Goal: Contribute content: Contribute content

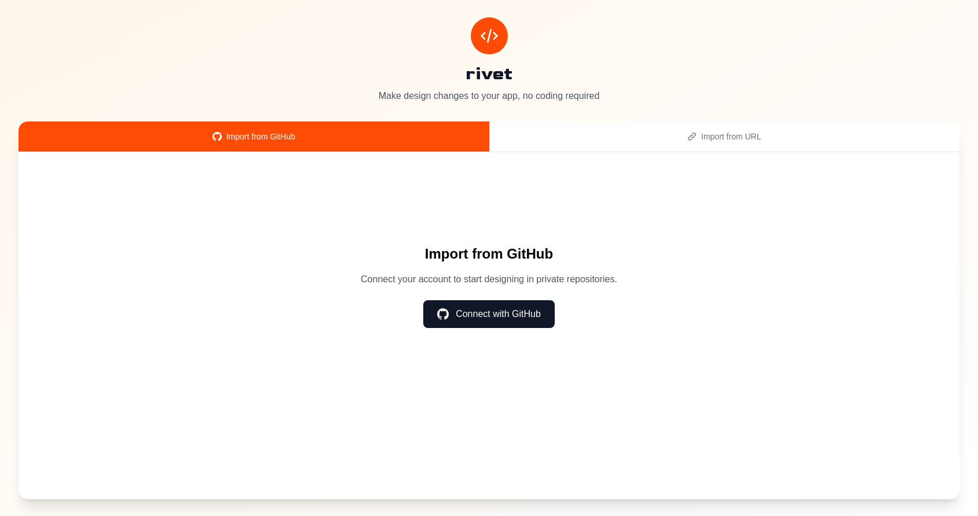
click at [665, 136] on div "Import from URL" at bounding box center [724, 137] width 443 height 12
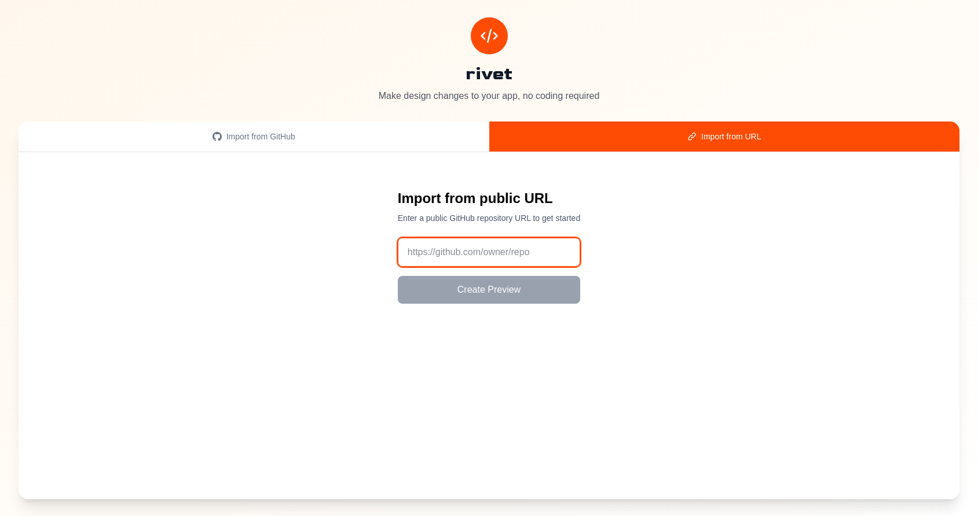
click at [457, 255] on input "url" at bounding box center [489, 252] width 182 height 29
paste input "https://github.com/rivet-design/demo-design"
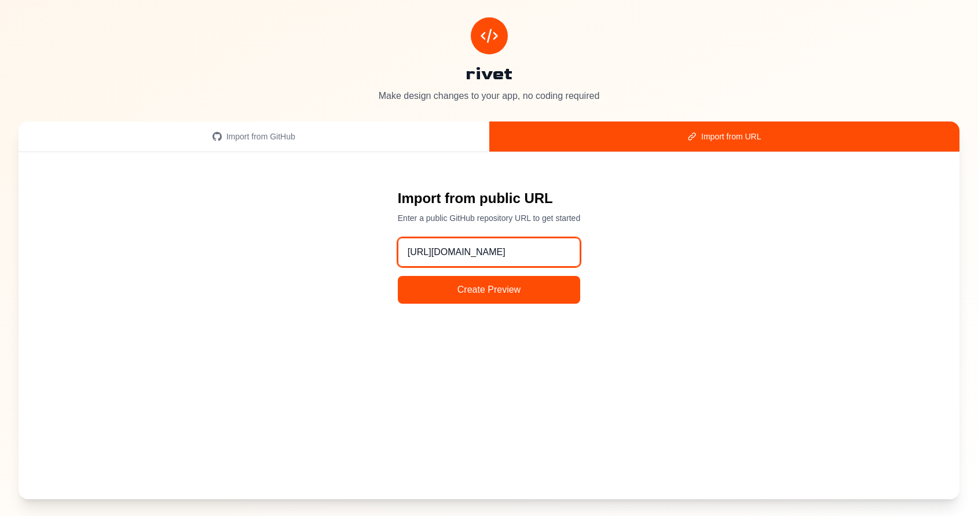
type input "https://github.com/rivet-design/demo-design"
click at [470, 292] on button "Create Preview" at bounding box center [489, 290] width 182 height 28
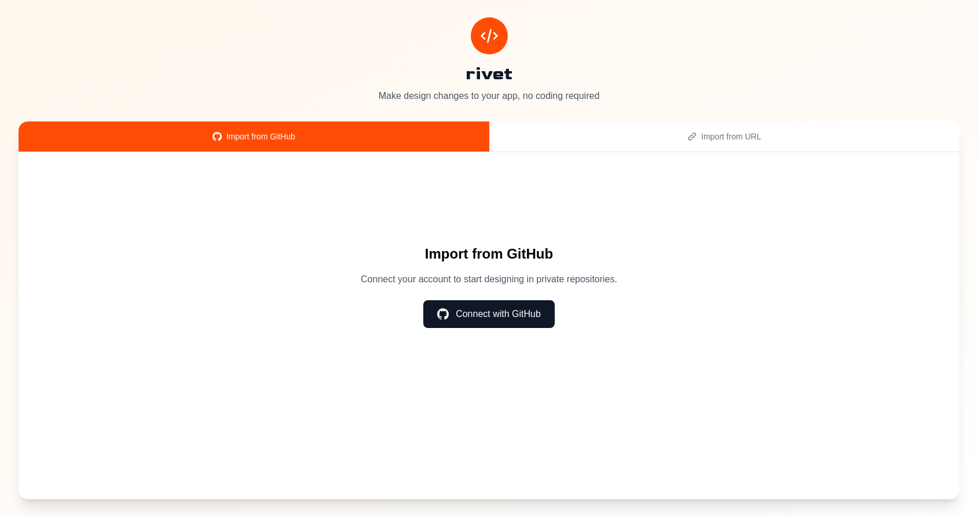
click at [487, 305] on button "Connect with GitHub" at bounding box center [488, 314] width 131 height 28
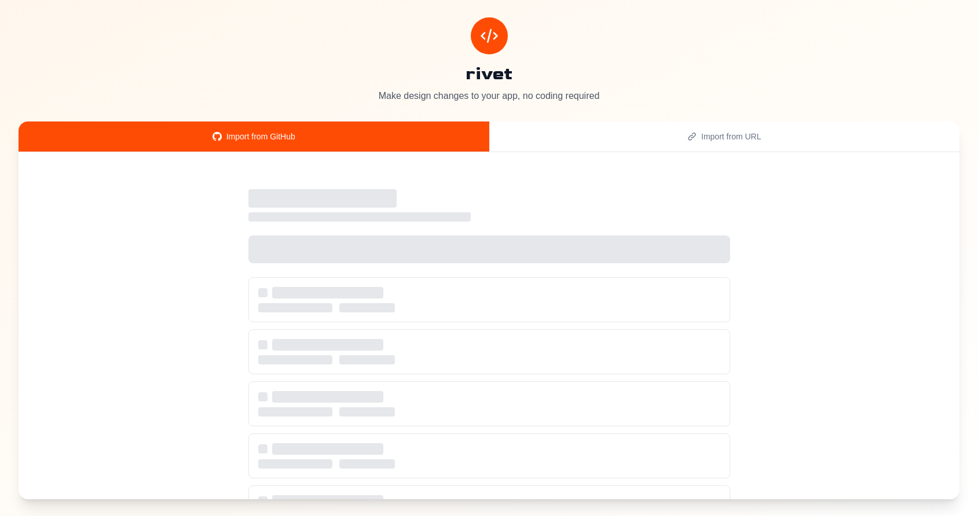
click at [690, 133] on icon "button" at bounding box center [691, 136] width 9 height 9
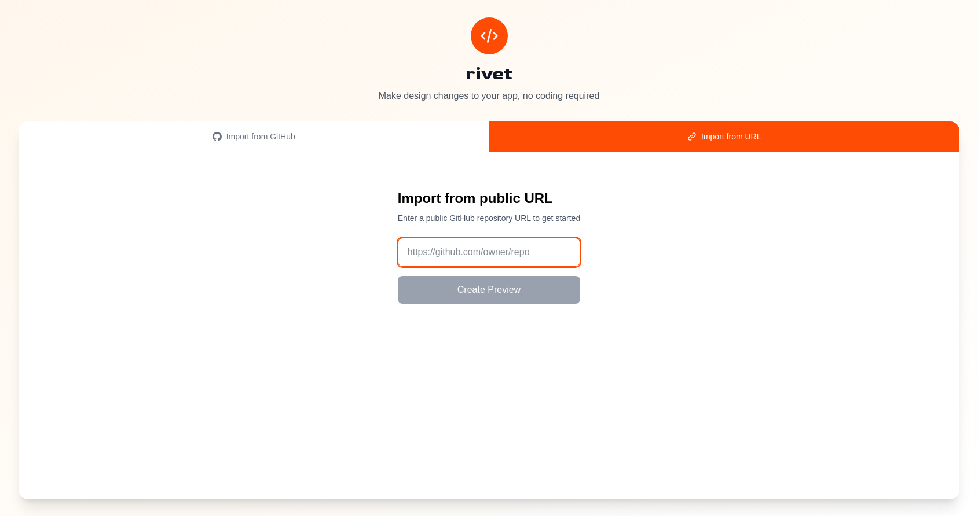
click at [507, 247] on input "url" at bounding box center [489, 252] width 182 height 29
paste input "https://github.com/rivet-design/demo-design"
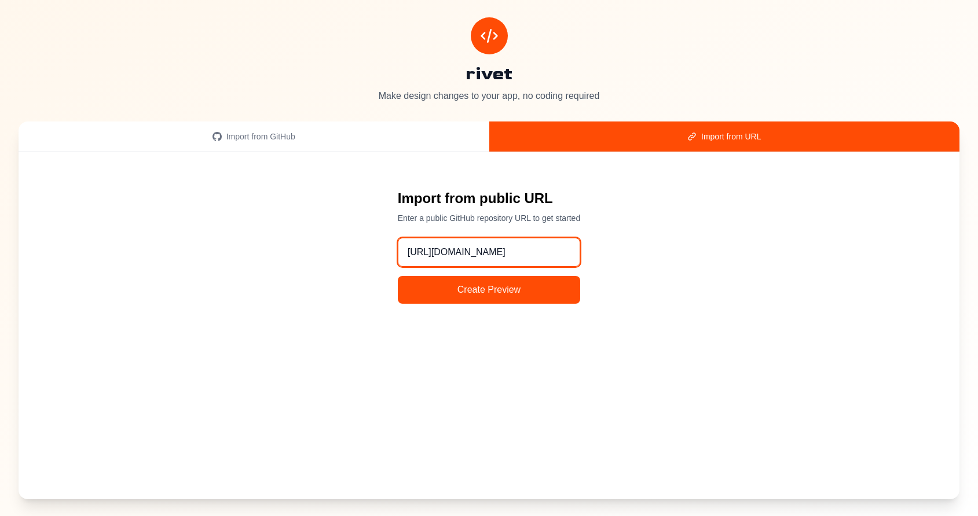
type input "https://github.com/rivet-design/demo-design"
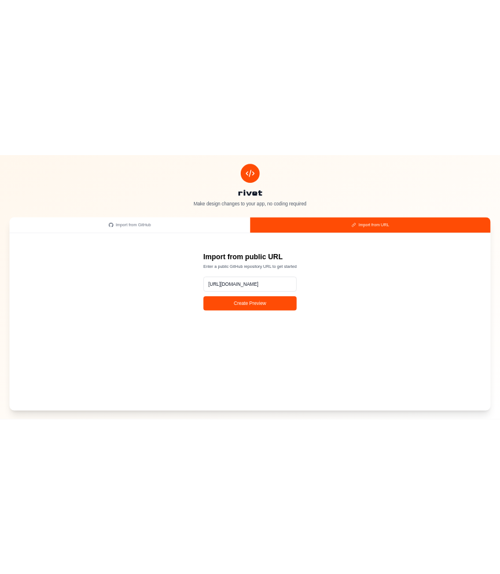
scroll to position [0, 0]
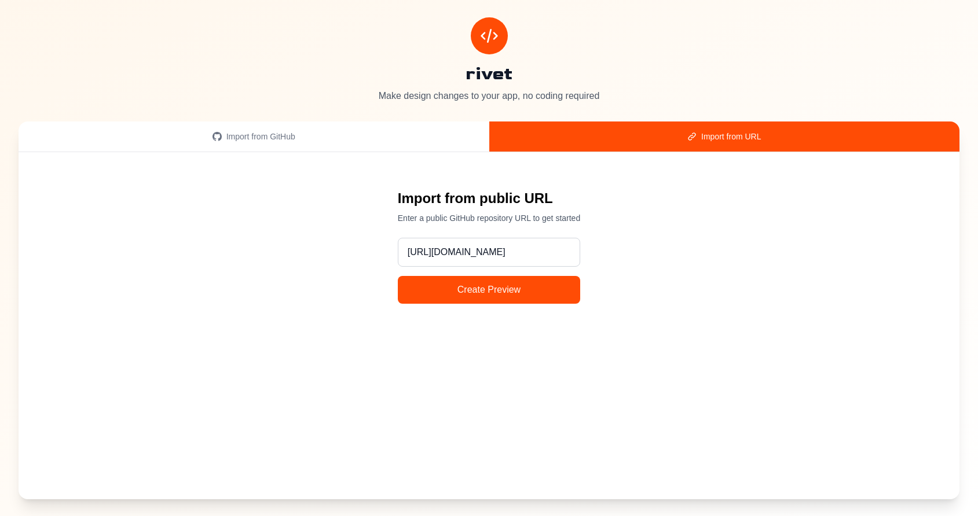
click at [494, 289] on button "Create Preview" at bounding box center [489, 290] width 182 height 28
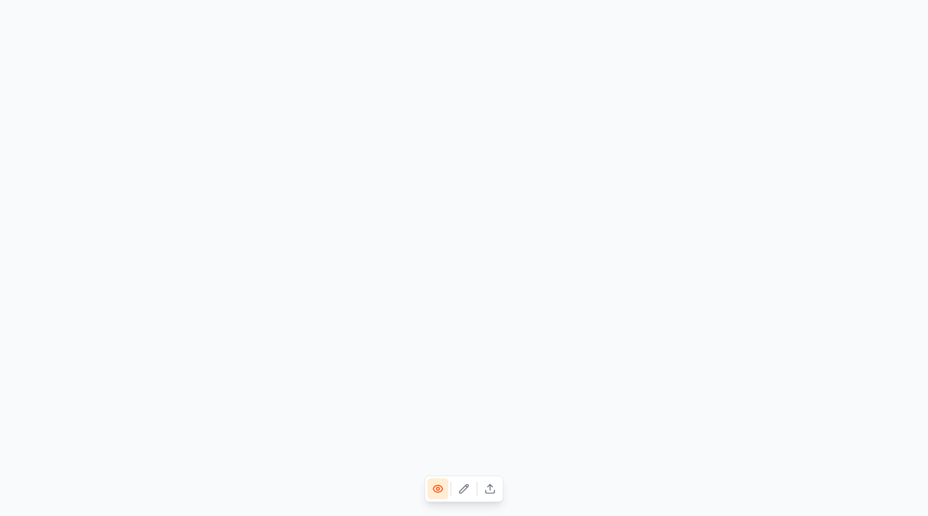
click at [465, 493] on icon at bounding box center [464, 489] width 12 height 12
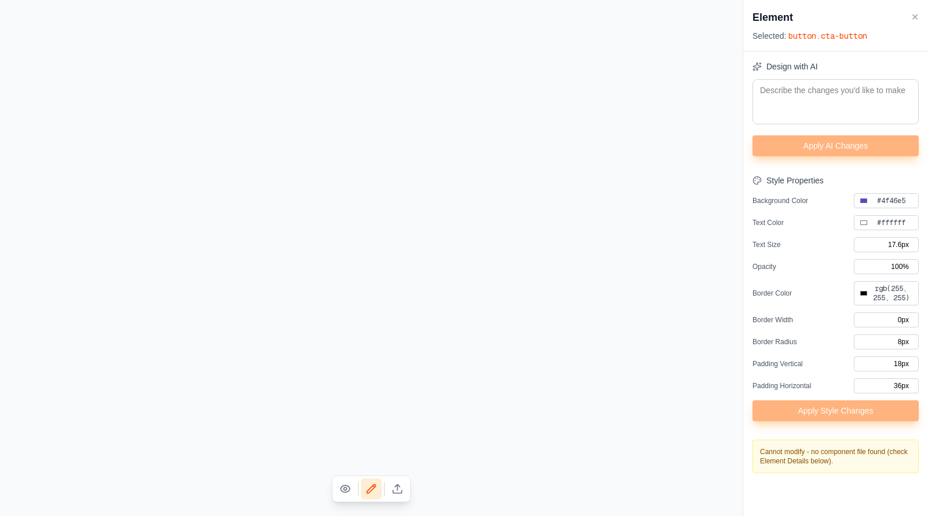
type input "#000000"
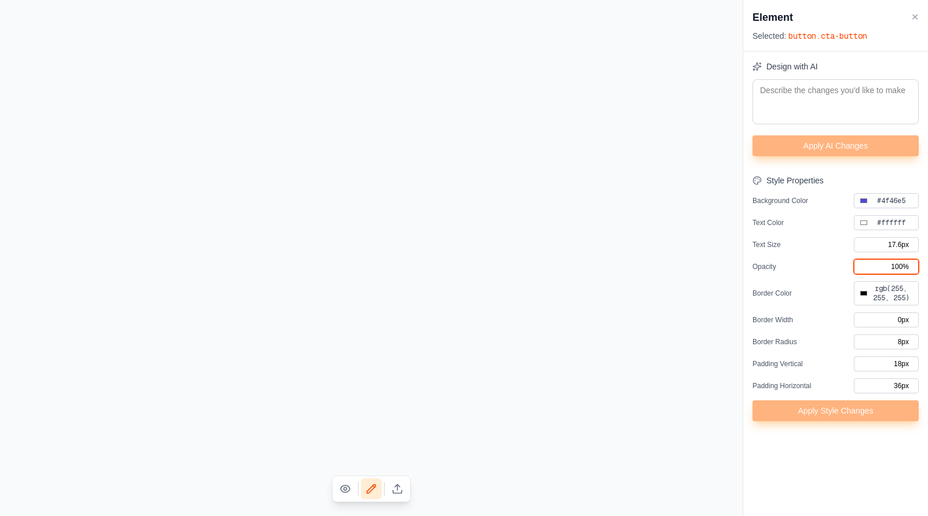
click at [898, 267] on input "100%" at bounding box center [885, 266] width 65 height 15
type input "10%"
type input "#000000"
type input "0%"
type input "#000000"
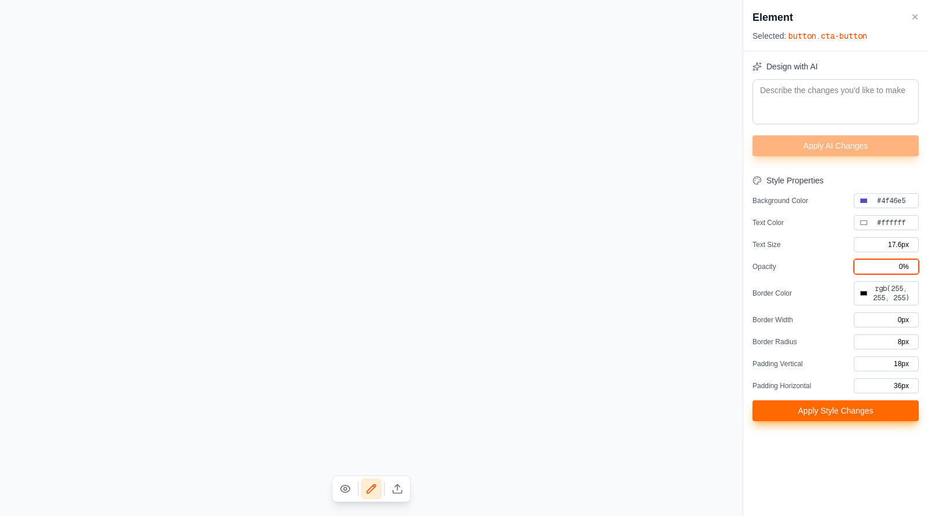
type input "80%"
type input "#000000"
type input "80%"
click at [852, 419] on button "Apply Style Changes" at bounding box center [835, 411] width 166 height 21
type input "#000000"
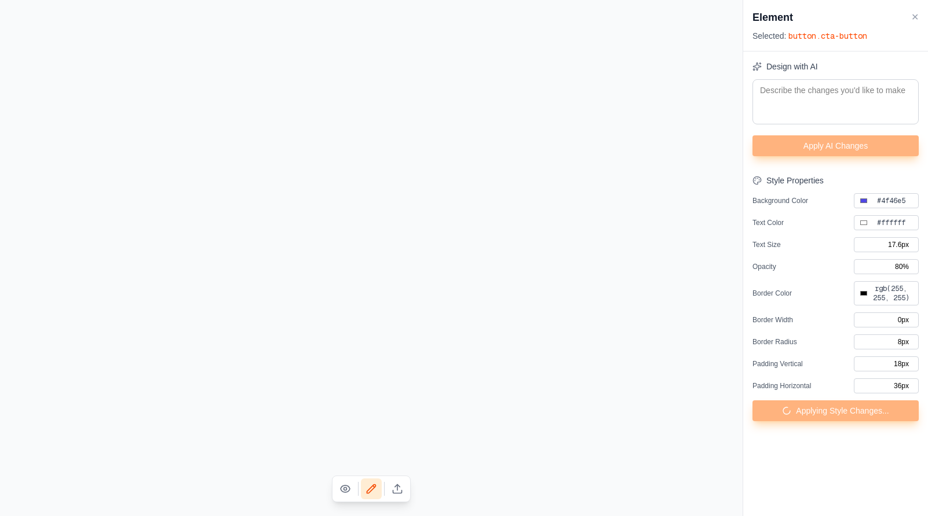
type input "100%"
type input "#000000"
click at [802, 101] on textarea at bounding box center [835, 101] width 166 height 45
type input "#524be7"
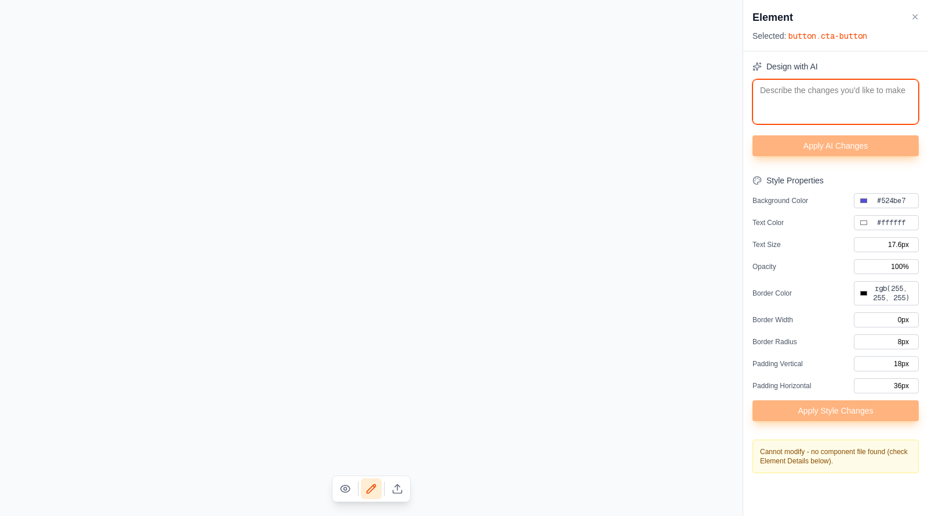
type input "#000000"
click at [809, 89] on textarea at bounding box center [835, 101] width 166 height 45
type textarea "a"
type input "#000000"
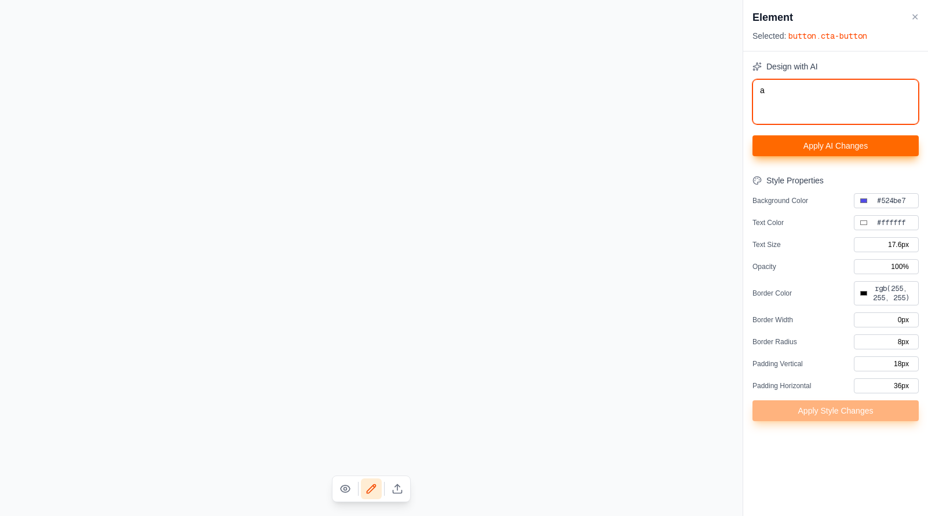
type input "#000000"
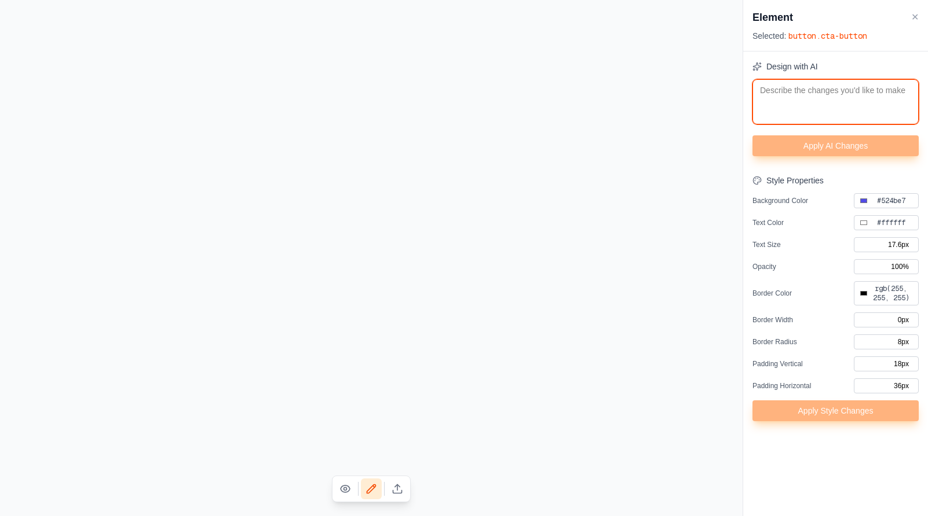
type textarea "m"
type input "#000000"
type textarea "ma"
type input "#000000"
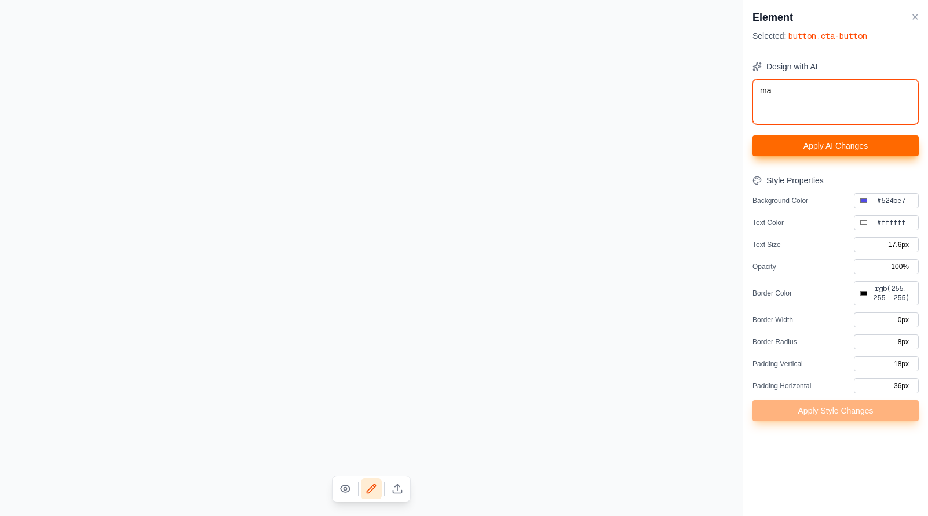
type textarea "mak"
type input "#000000"
type textarea "make"
type input "#000000"
type textarea "make"
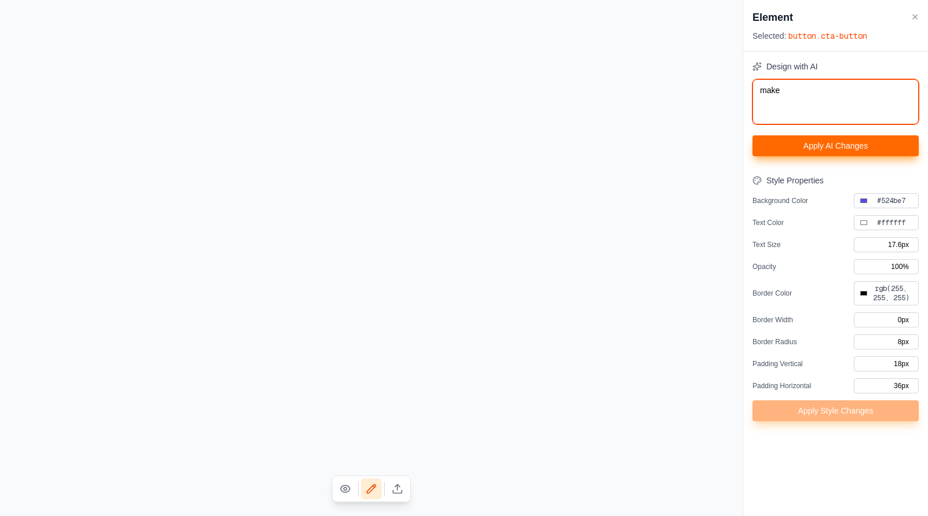
type input "#000000"
type textarea "make t"
type input "#000000"
type textarea "make th"
type input "#000000"
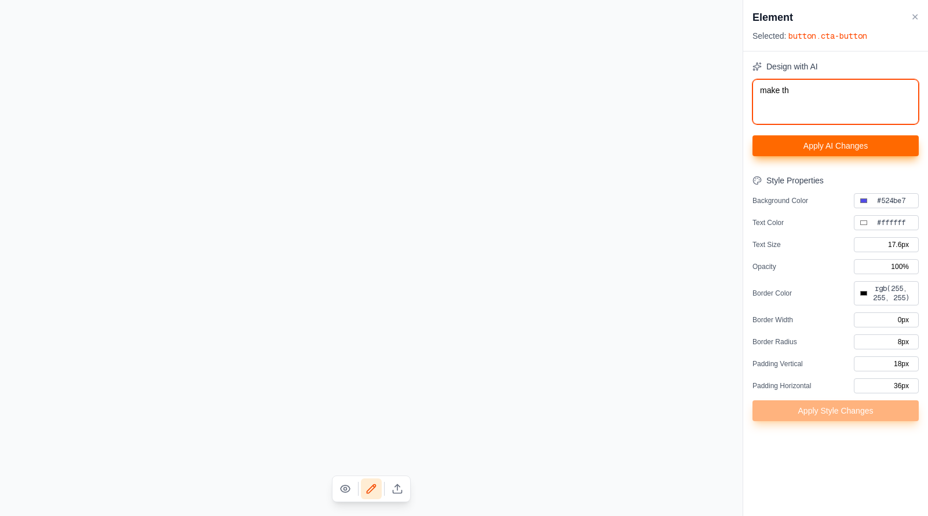
type textarea "make the"
type input "#000000"
type textarea "make the"
type input "#000000"
type textarea "make the b"
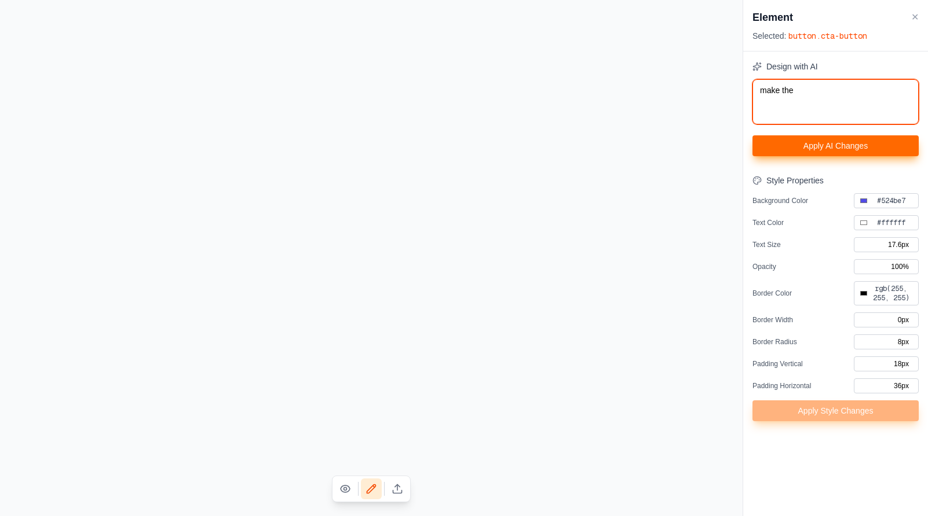
type input "#000000"
type textarea "make the bu"
type input "#000000"
type textarea "make the but"
type input "#000000"
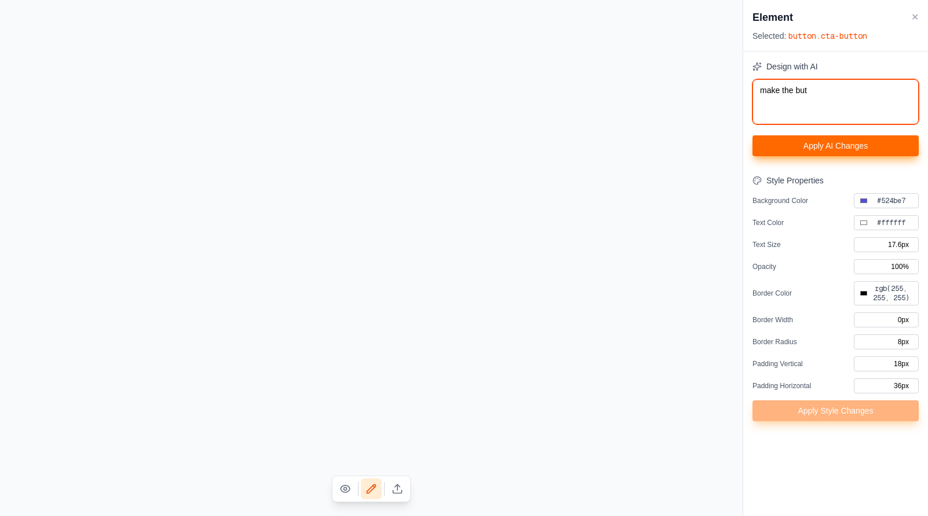
type textarea "make the butt"
type input "#000000"
type textarea "make the butto"
type input "#000000"
type textarea "make the button"
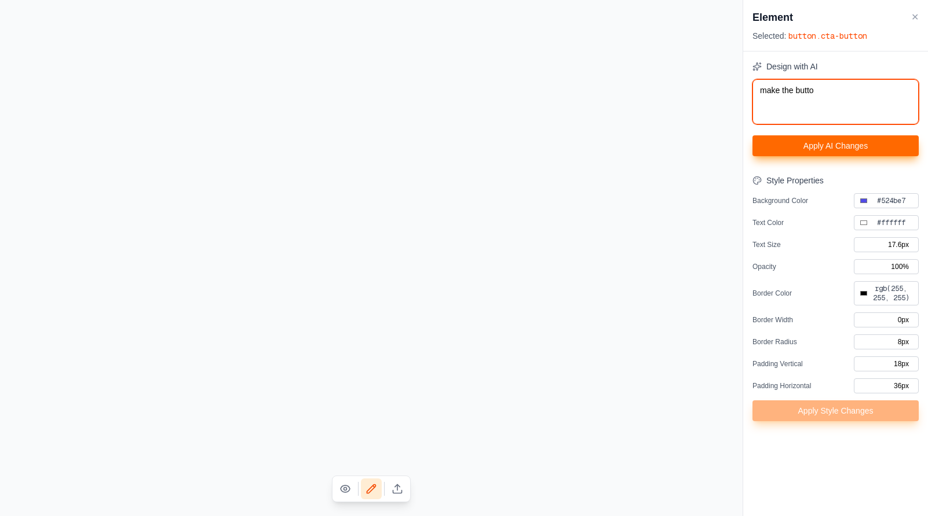
type input "#000000"
type textarea "make the button"
type input "#000000"
type textarea "make the button t"
type input "#000000"
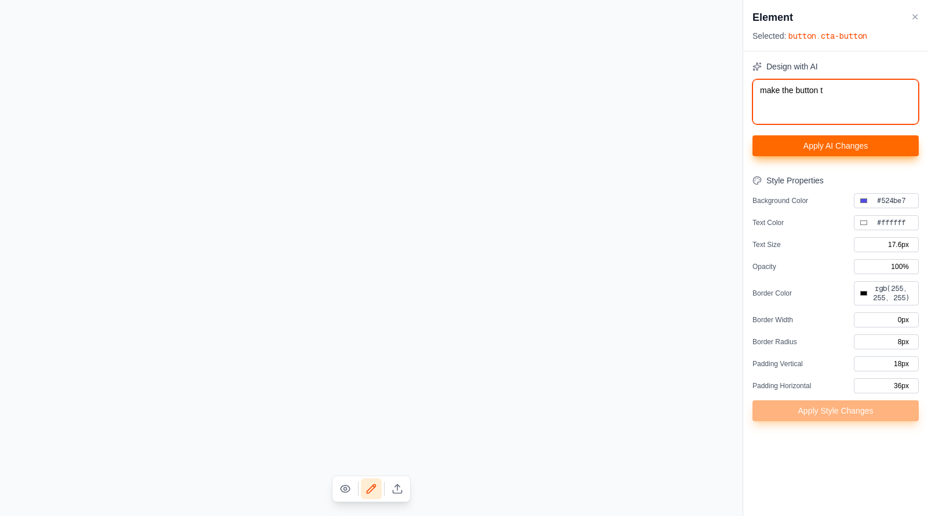
type textarea "make the button ti"
type input "#000000"
type textarea "make the button t"
type input "#000000"
type textarea "make the button tw"
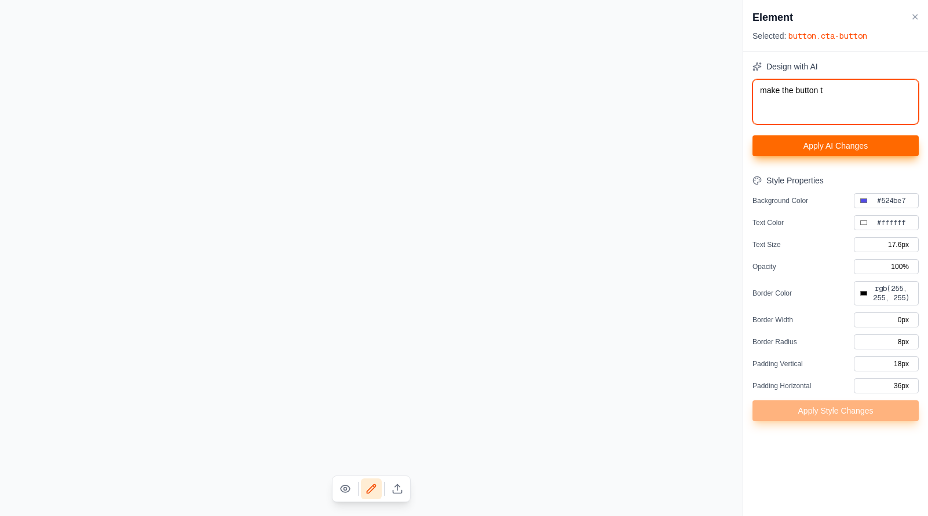
type input "#000000"
type textarea "make the button twi"
type input "#000000"
type textarea "make the button twic"
type input "#000000"
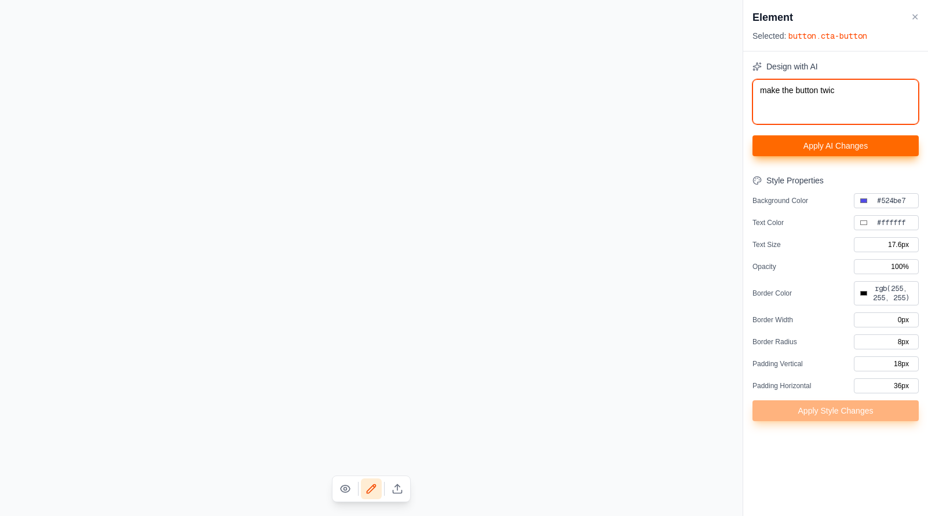
type textarea "make the button twice"
type input "#000000"
type textarea "make the button twice"
type input "#000000"
type textarea "make the button twice a"
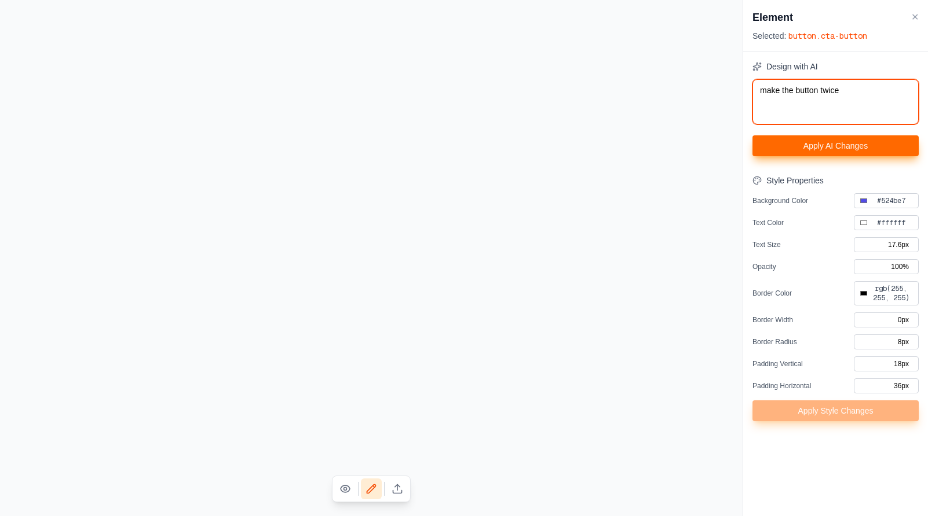
type input "#000000"
type textarea "make the button twice as"
type input "#000000"
type textarea "make the button twice as"
type input "#000000"
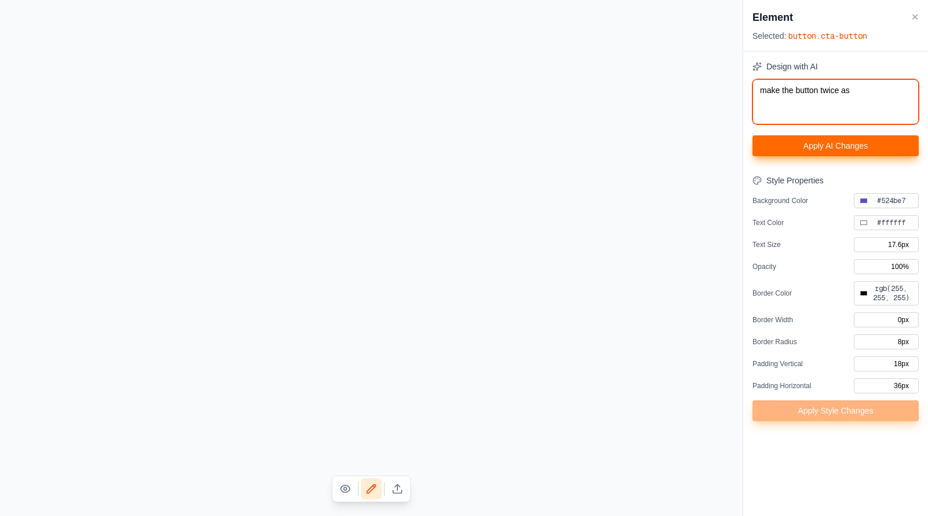
type textarea "make the button twice as b"
type input "#000000"
type textarea "make the button twice as bi"
type input "#000000"
type textarea "make the button twice as big"
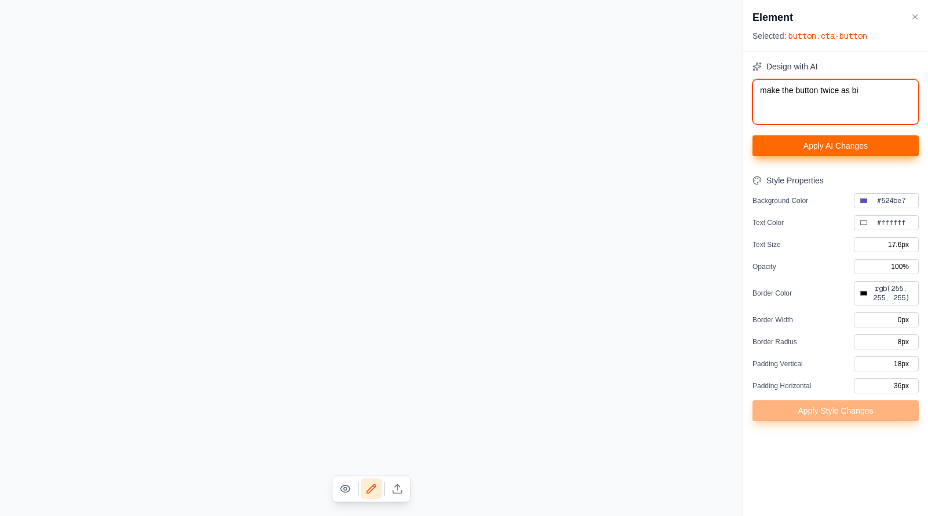
type input "#000000"
type textarea "make the button twice as big"
click at [828, 141] on button "Apply AI Changes" at bounding box center [835, 145] width 166 height 21
type input "#000000"
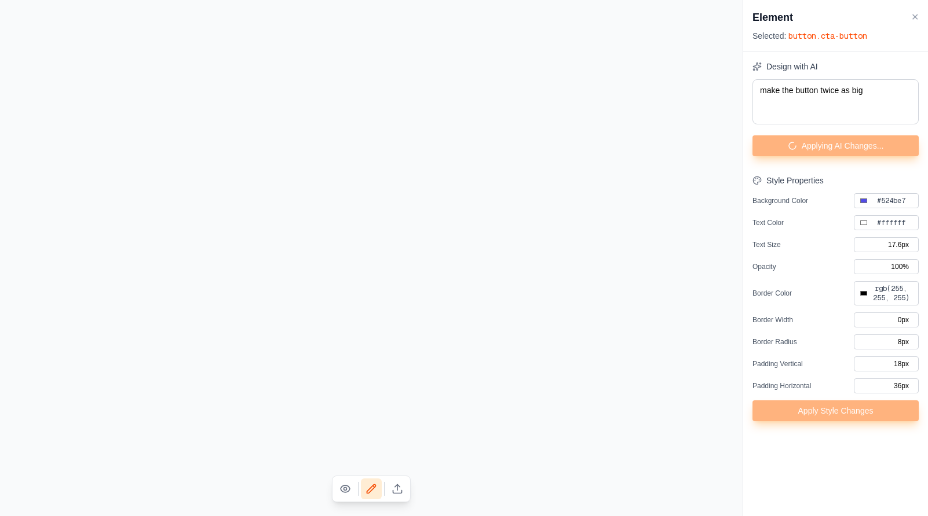
type input "#000000"
click at [817, 99] on textarea at bounding box center [835, 101] width 166 height 45
type textarea "m"
type input "#000000"
type textarea "ma"
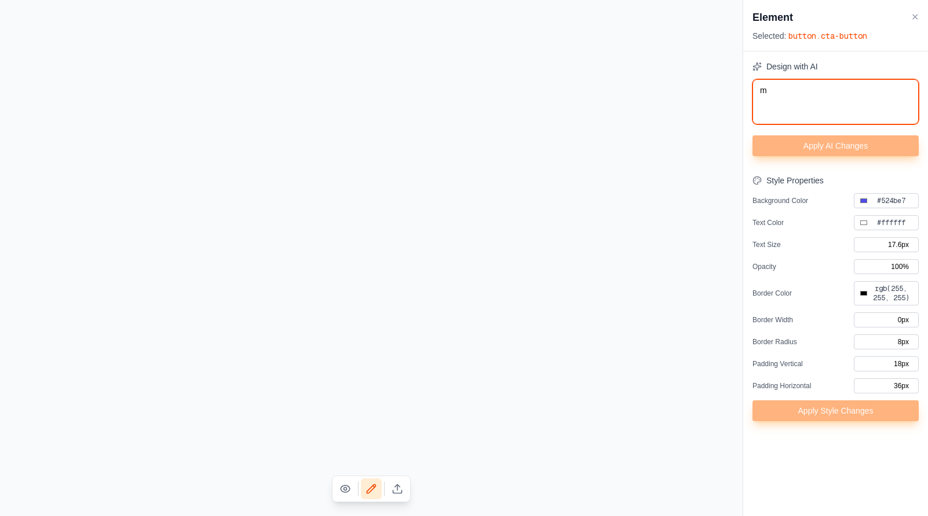
type input "#000000"
type textarea "mak"
type input "#000000"
type textarea "make"
type input "#000000"
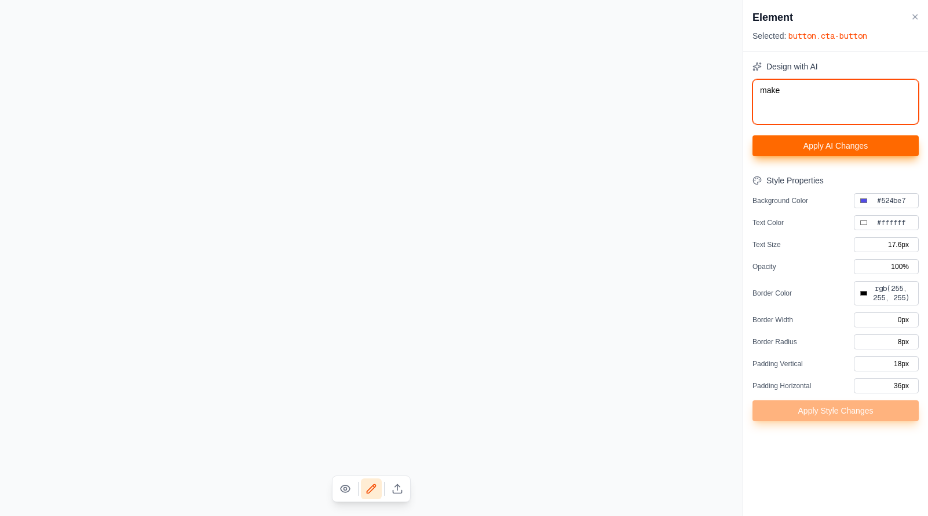
type textarea "make"
type input "#000000"
type textarea "make"
type input "#000000"
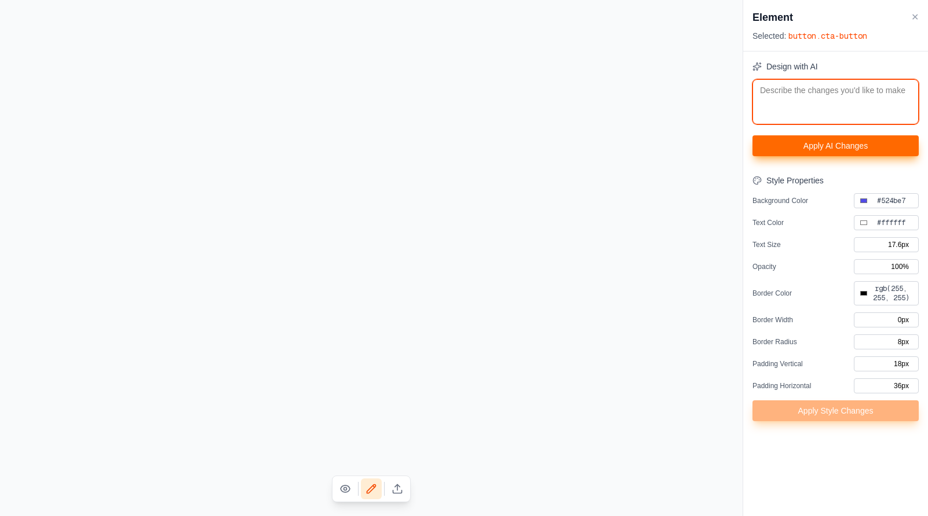
type textarea "a"
type input "#000000"
type textarea "ad"
type input "#000000"
type textarea "add"
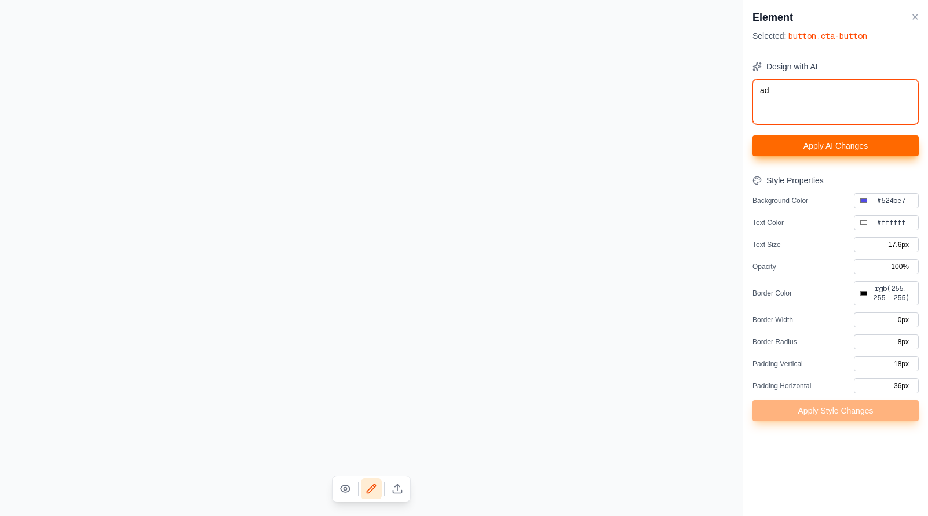
type input "#000000"
type textarea "add"
type input "#000000"
type textarea "add a"
type input "#000000"
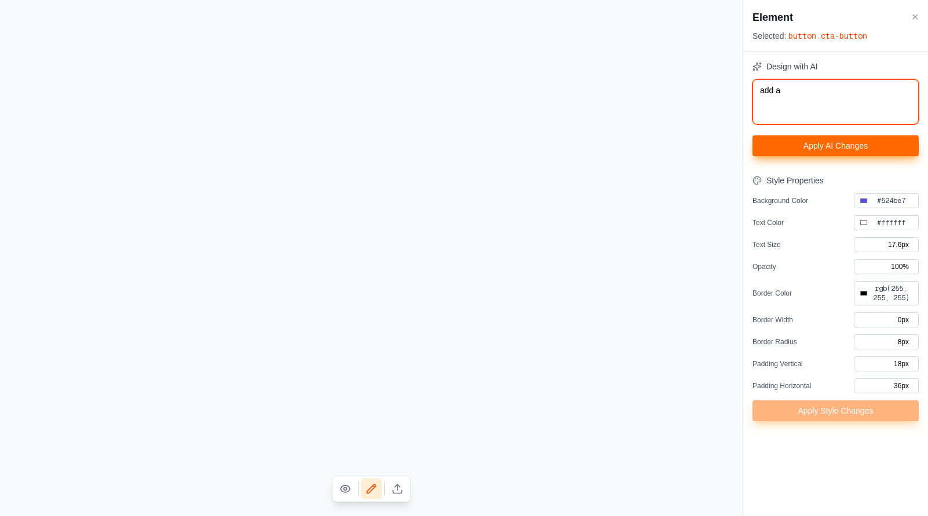
type textarea "add a"
type input "#000000"
type textarea "add a r"
type input "#000000"
type textarea "add a re"
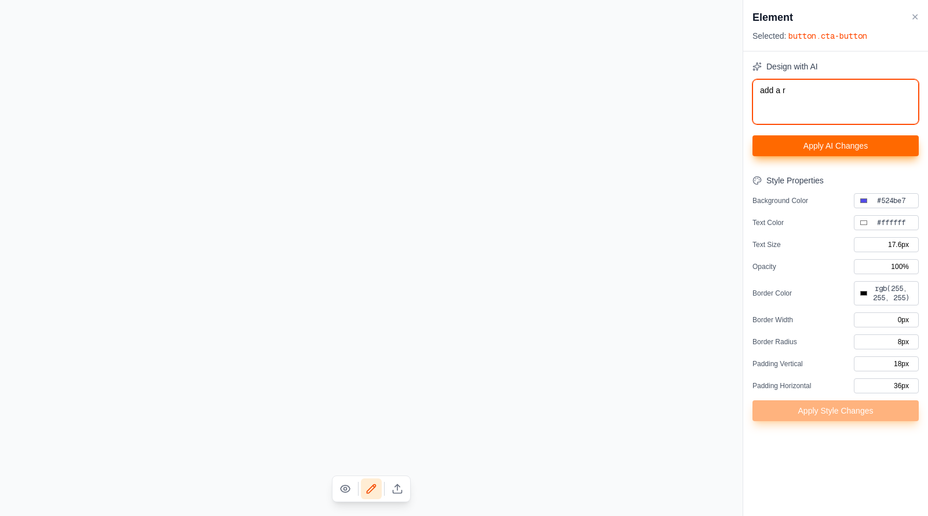
type input "#000000"
type textarea "add a red"
type input "#000000"
type textarea "add a red"
type input "#000000"
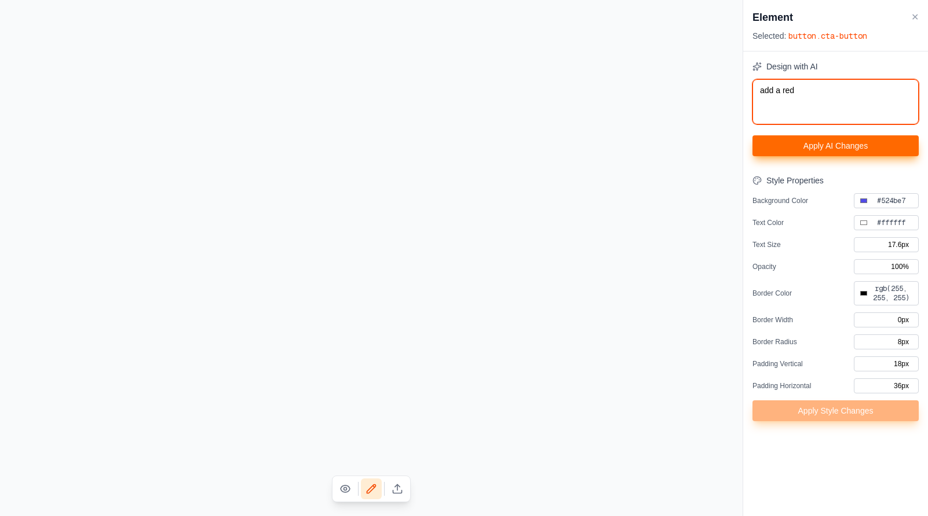
type textarea "add a red b"
type input "#000000"
type textarea "add a red bo"
type input "#000000"
type textarea "add a red bor"
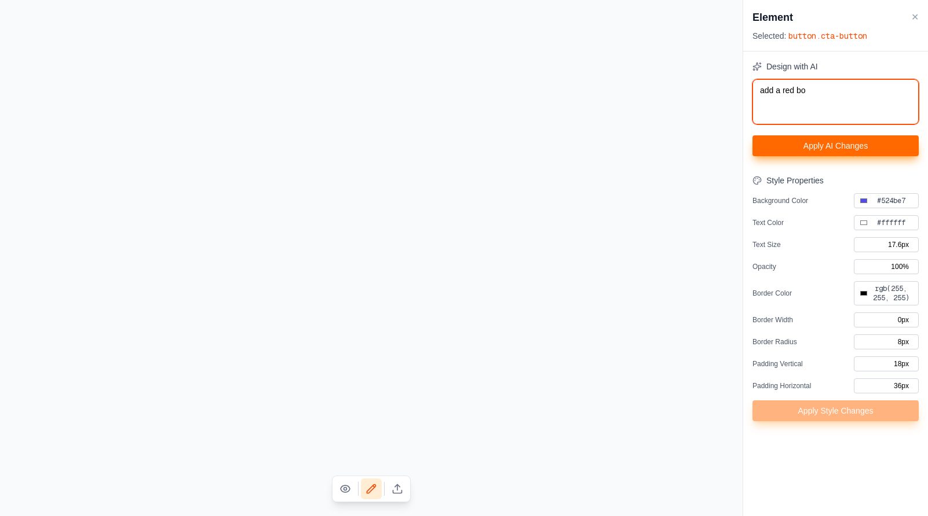
type input "#000000"
type textarea "add a red bord"
type input "#000000"
type textarea "add a red borde"
type input "#000000"
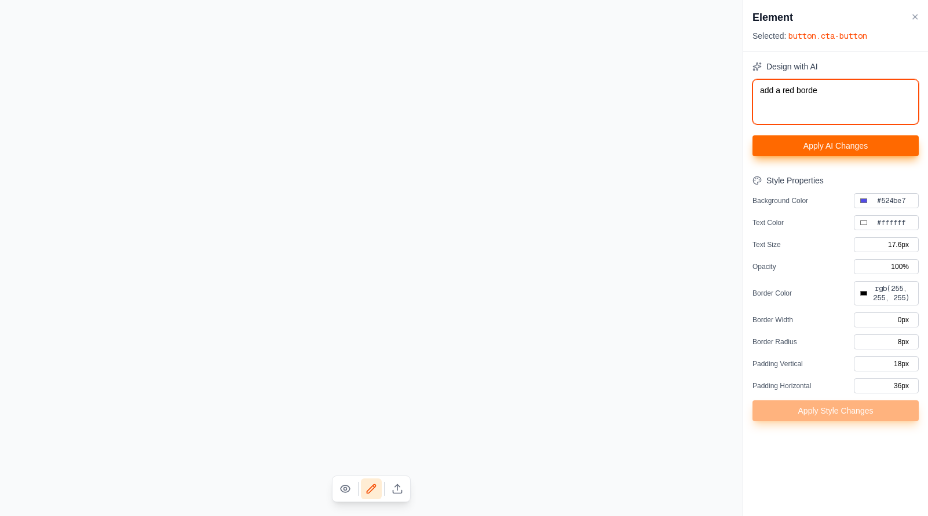
type textarea "add a red border"
type input "#000000"
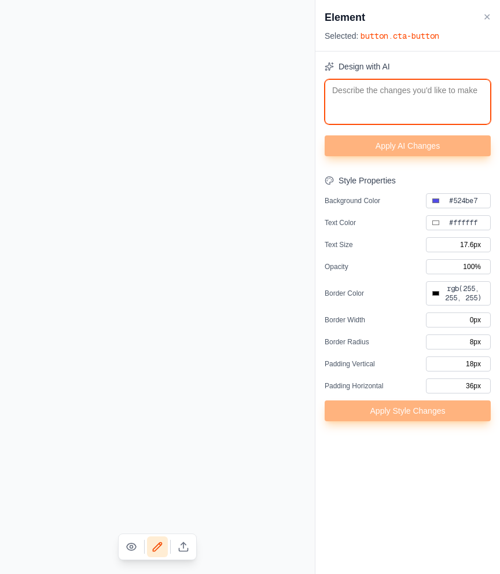
type input "#000000"
type input "48px"
type input "#000000"
type input "0px"
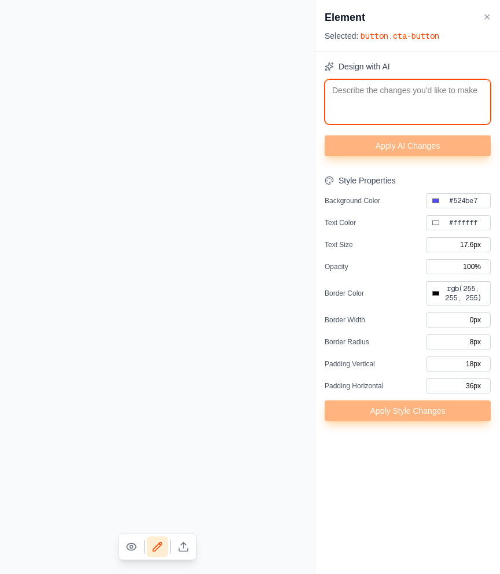
type input "0px"
type input "#000000"
type input "17.6px"
type input "#000000"
type input "16px"
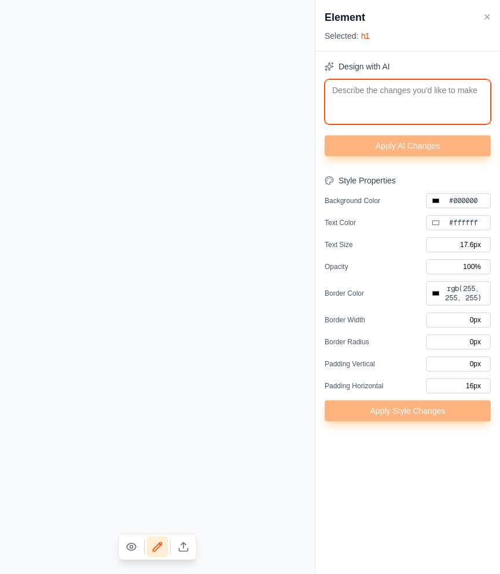
type input "#000000"
type input "#6366f1"
type input "24px"
type input "#000000"
type input "8px"
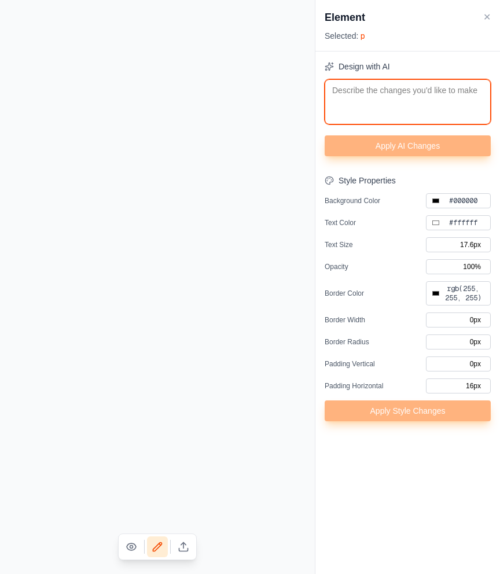
type input "15px"
type input "30px"
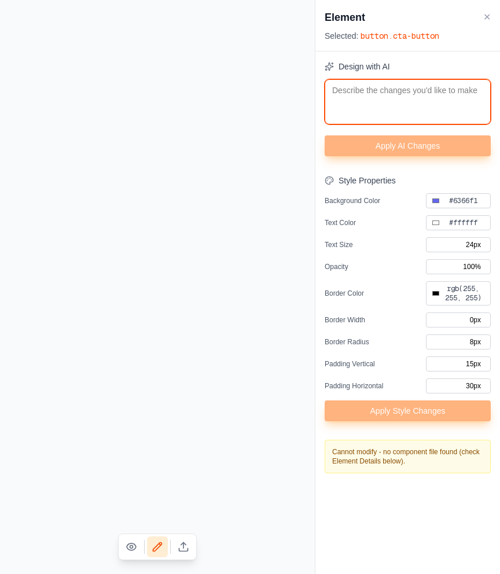
type input "#000000"
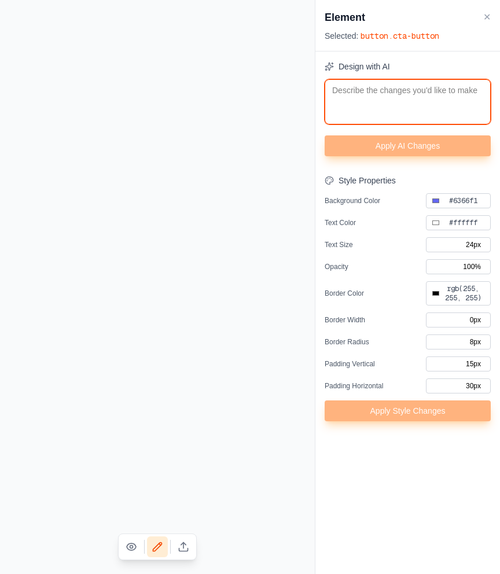
type input "#000000"
type input "17.6px"
type input "#000000"
type input "0px"
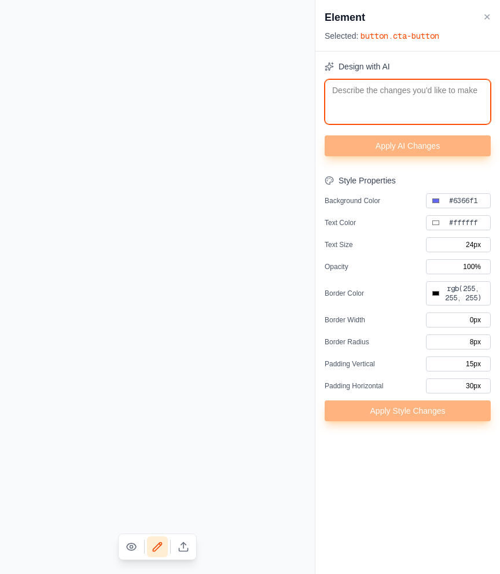
type input "16px"
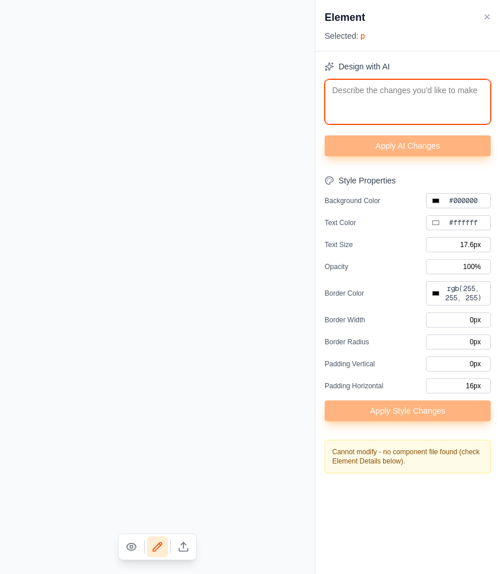
type input "#000000"
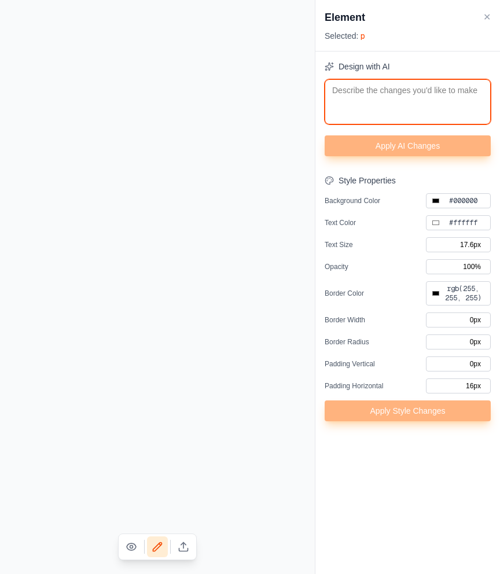
type input "#6366f1"
type input "24px"
type input "#000000"
type input "8px"
type input "15px"
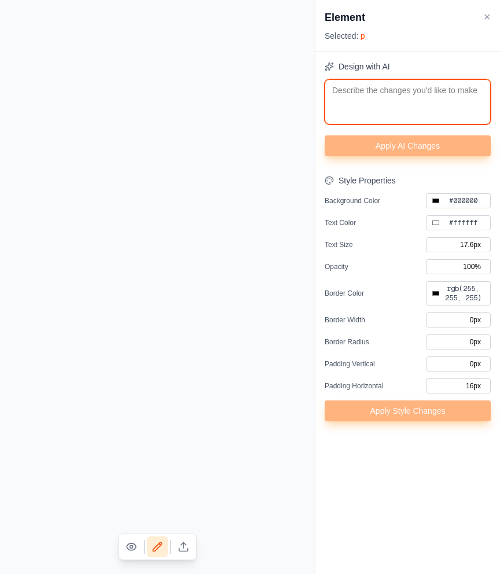
type input "30px"
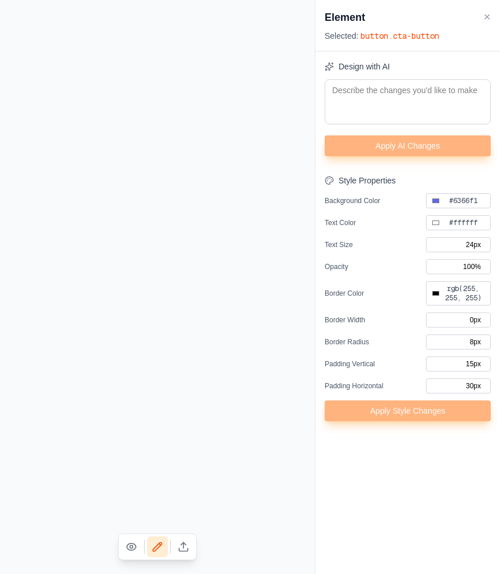
click at [184, 516] on button at bounding box center [183, 547] width 21 height 21
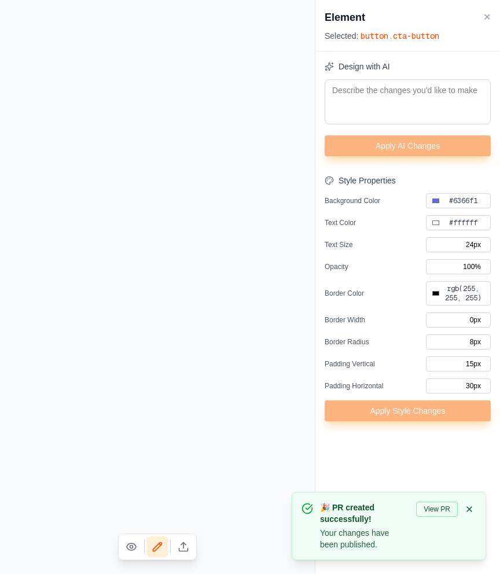
click at [430, 505] on button "View PR" at bounding box center [437, 509] width 42 height 15
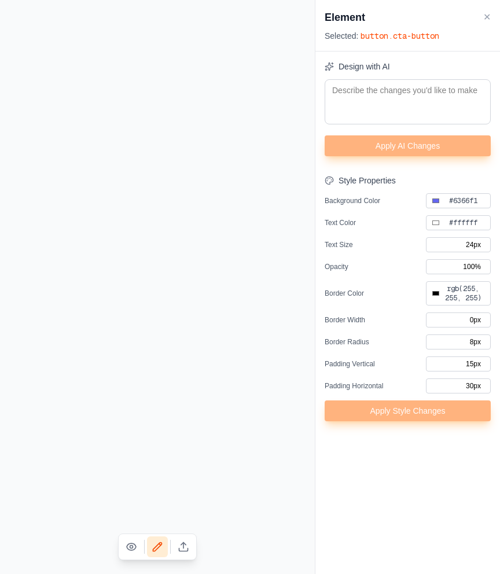
type input "#000000"
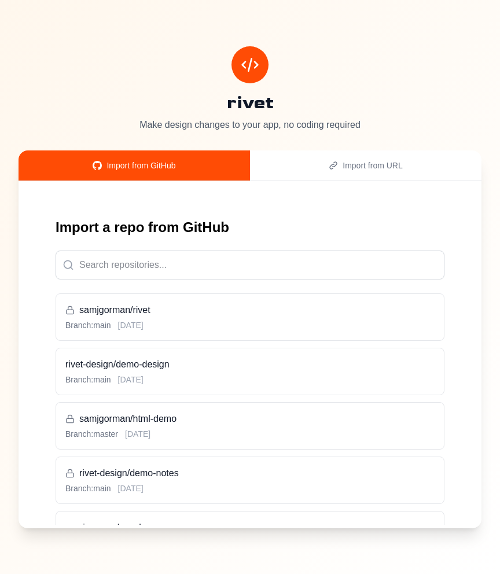
click at [244, 381] on div "Branch: main [DATE]" at bounding box center [249, 380] width 369 height 12
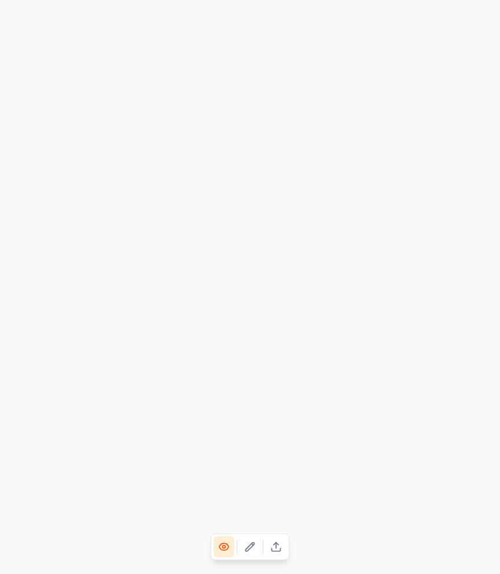
click at [250, 541] on icon at bounding box center [250, 547] width 12 height 12
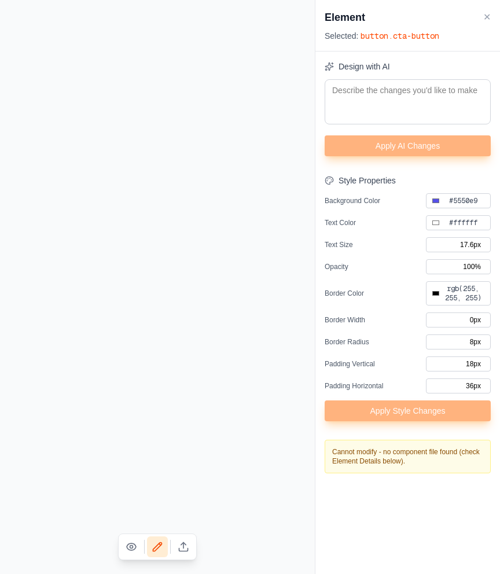
type input "#000000"
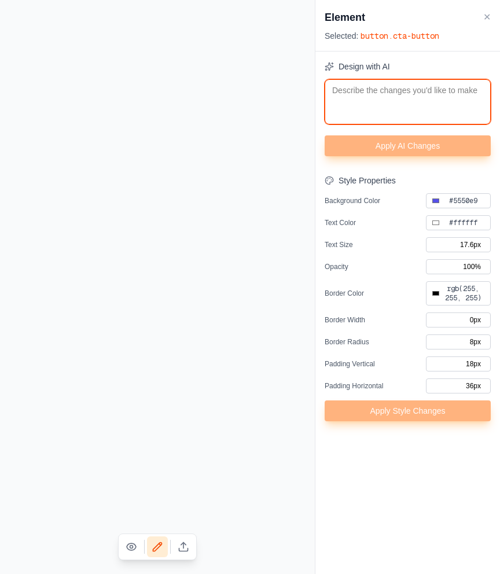
click at [383, 112] on textarea at bounding box center [408, 101] width 166 height 45
type textarea "m"
type input "#000000"
type textarea "ma"
type input "#000000"
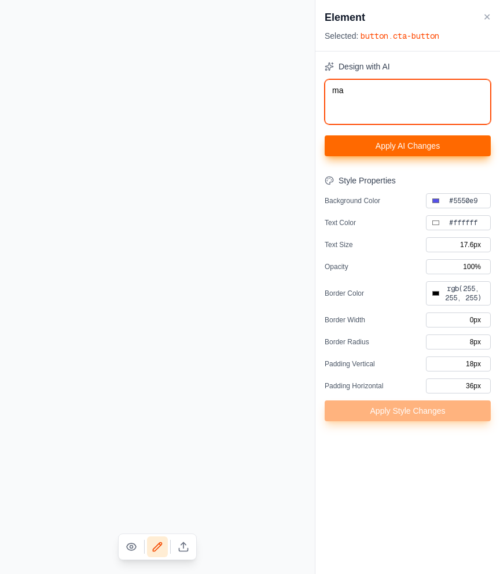
type textarea "mak"
type input "#000000"
type textarea "make"
type input "#000000"
type textarea "make"
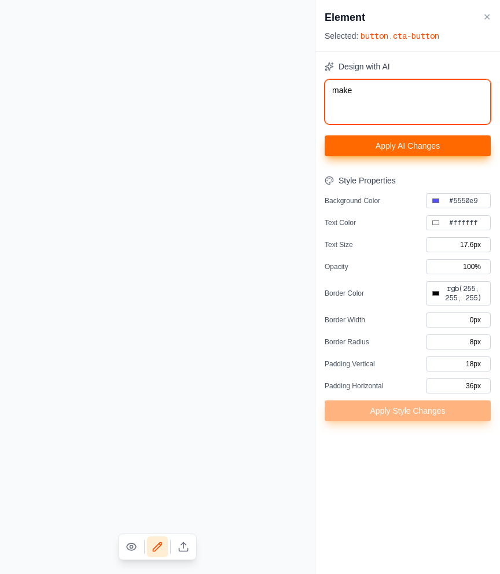
type input "#000000"
type textarea "make b"
type input "#000000"
type textarea "make bu"
type input "#000000"
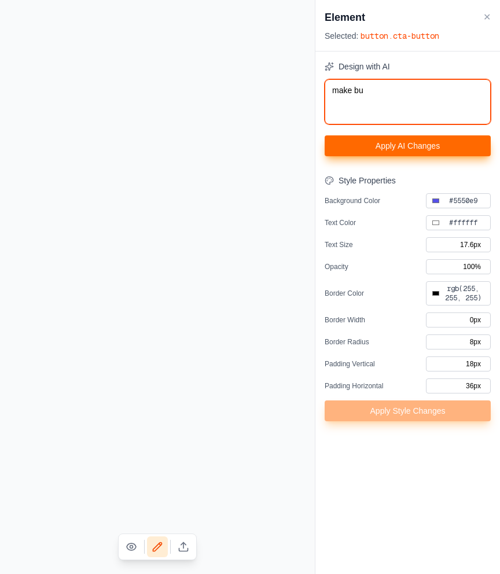
type textarea "make but"
type input "#000000"
type textarea "make butt"
type input "#000000"
type textarea "make butto"
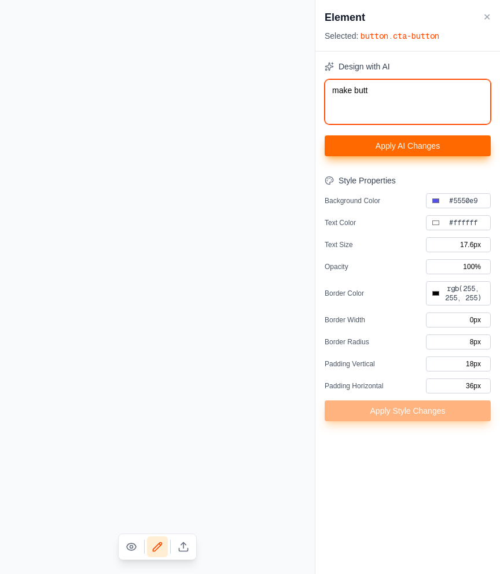
type input "#000000"
type textarea "make button"
type input "#000000"
type textarea "make button"
type input "#000000"
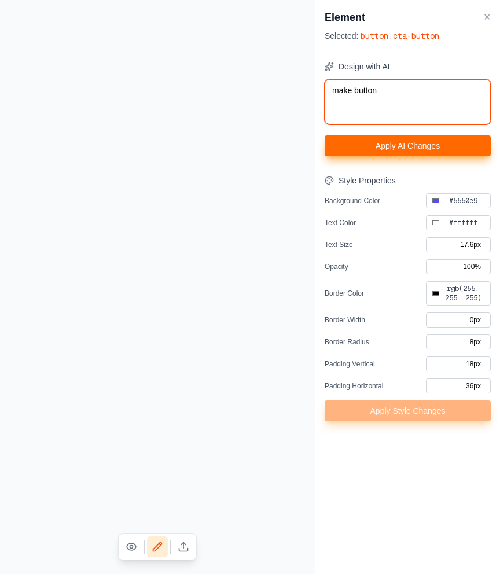
type textarea "make button 2"
type input "#000000"
type textarea "make button 2x"
type input "#000000"
type textarea "make button 2x"
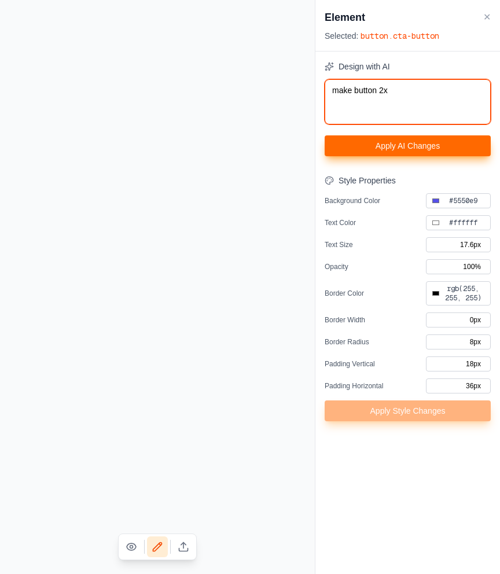
type input "#000000"
type textarea "make button 2x b"
type input "#000000"
type textarea "make button 2x bi"
type input "#000000"
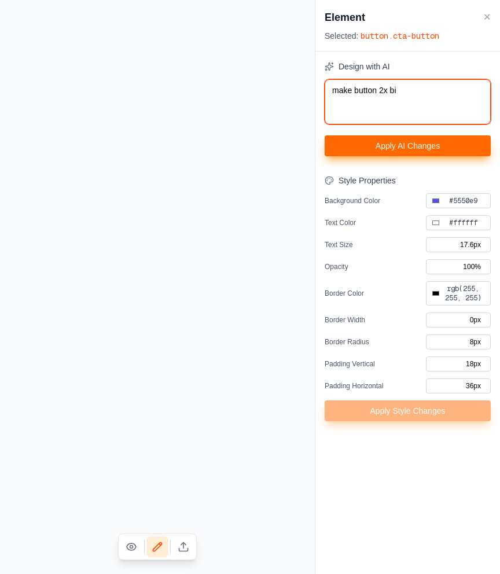
type textarea "make button 2x big"
type input "#000000"
type textarea "make button 2x bigg"
type input "#000000"
type textarea "make button 2x bigge"
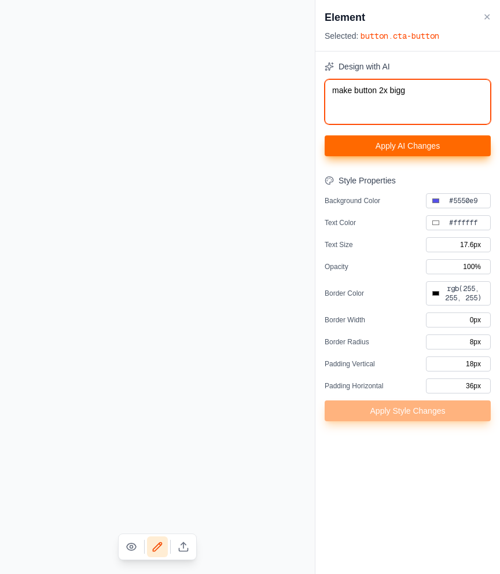
type input "#000000"
type textarea "make button 2x bigger"
type input "#000000"
type textarea "make button 2x bigger"
click at [404, 143] on button "Apply AI Changes" at bounding box center [408, 145] width 166 height 21
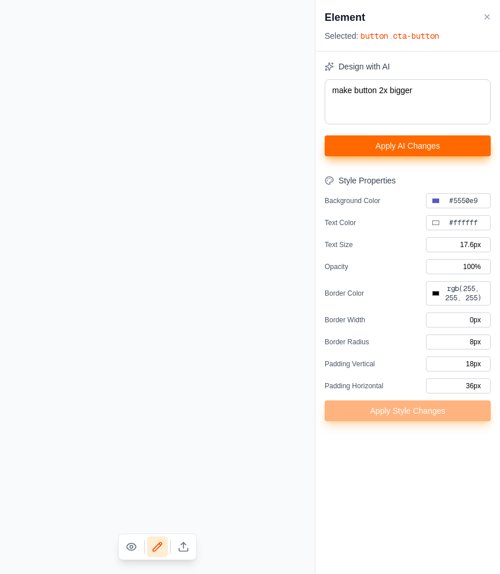
type input "#000000"
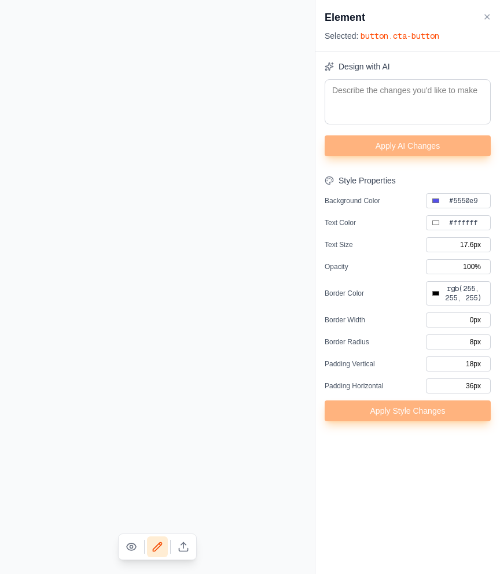
click at [190, 551] on button at bounding box center [183, 547] width 21 height 21
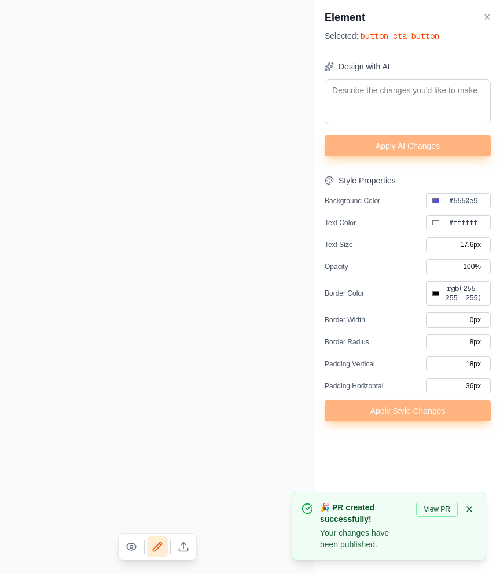
click at [434, 508] on button "View PR" at bounding box center [437, 509] width 42 height 15
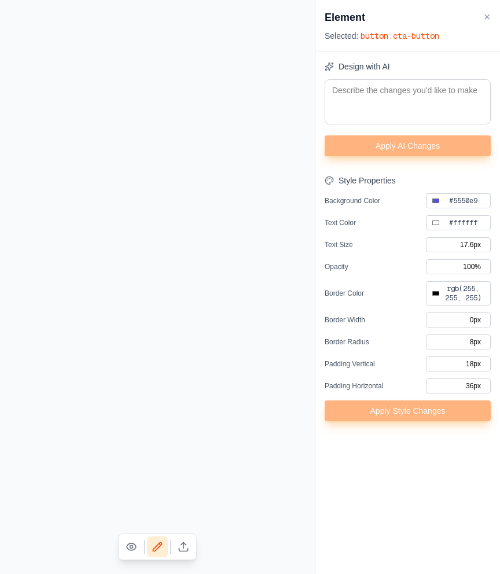
type input "#000000"
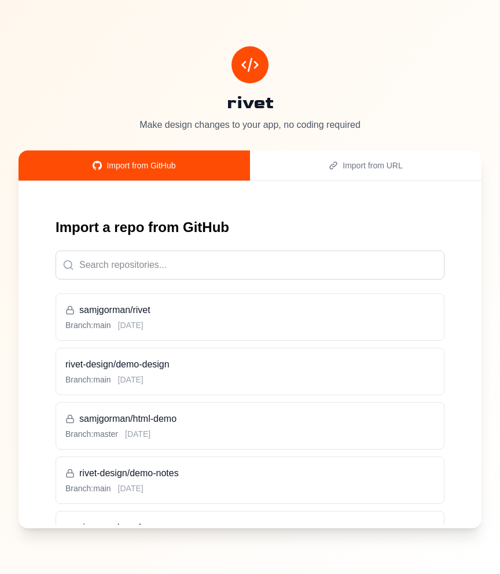
click at [193, 365] on h3 "rivet-design/demo-design" at bounding box center [249, 365] width 369 height 14
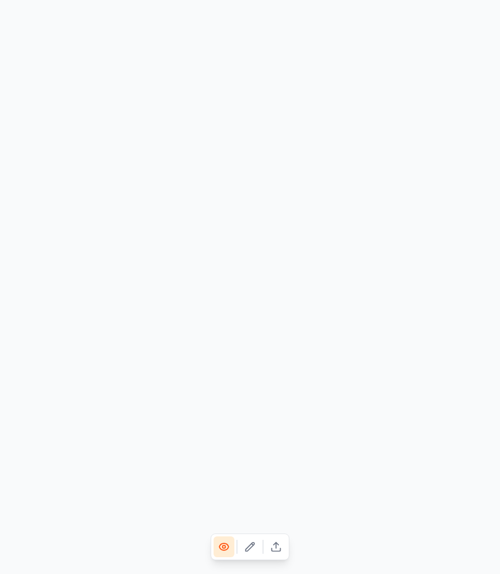
click at [247, 548] on icon at bounding box center [250, 546] width 9 height 9
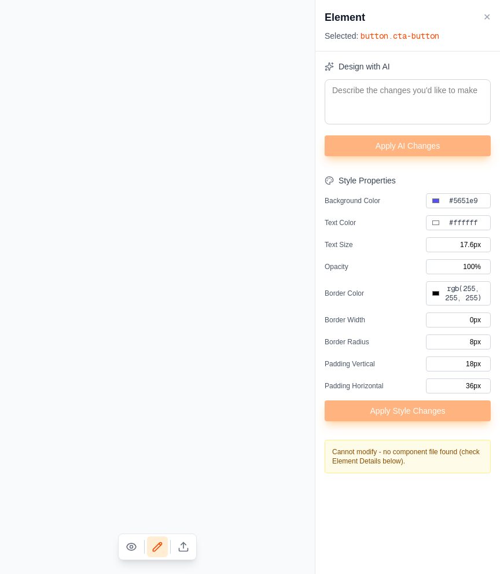
type input "#000000"
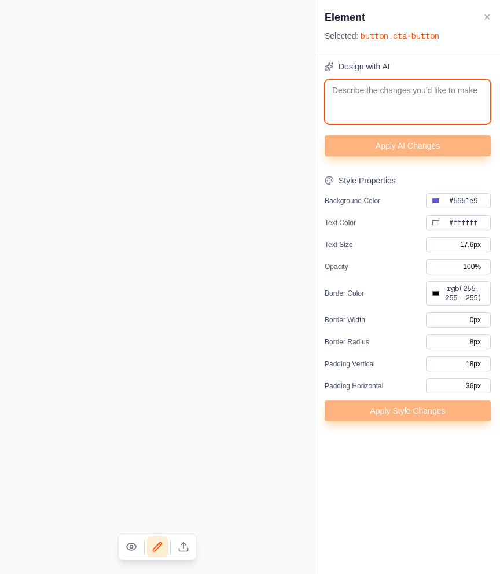
click at [395, 90] on textarea at bounding box center [408, 101] width 166 height 45
type textarea "m"
type input "#000000"
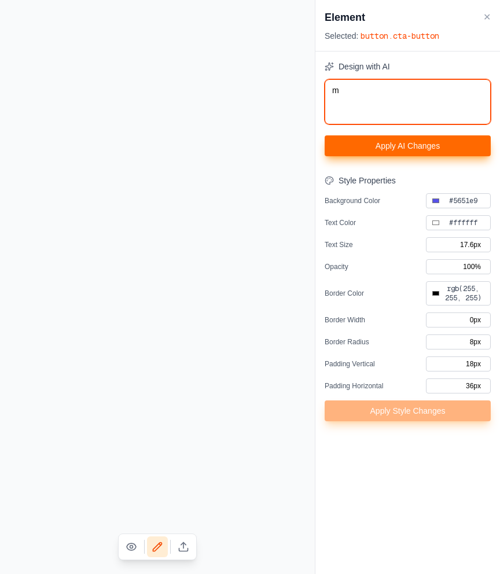
type textarea "ma"
type input "#000000"
type textarea "mak"
type input "#000000"
type textarea "make"
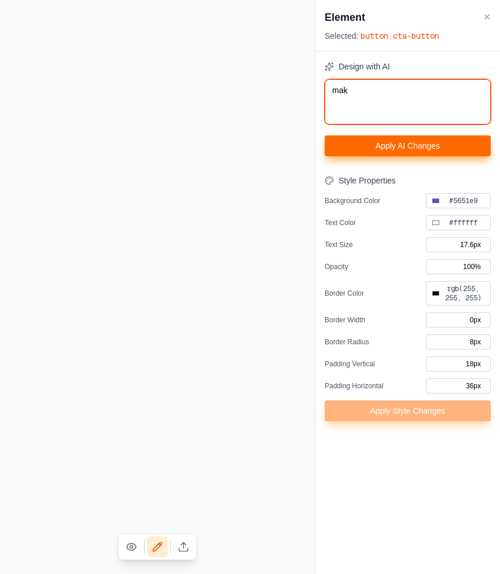
type input "#000000"
type textarea "make"
type input "#000000"
type textarea "make t"
type input "#000000"
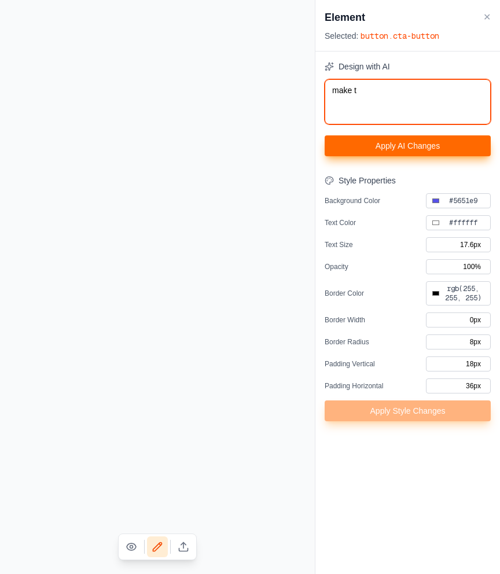
type textarea "make th"
type input "#000000"
type textarea "make the"
type input "#000000"
type textarea "make the"
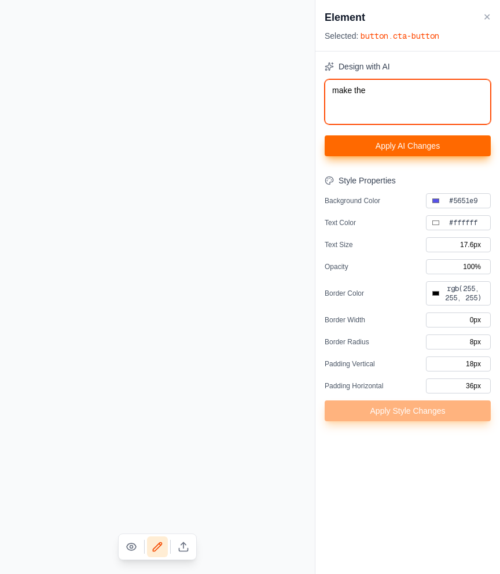
type input "#000000"
type textarea "make the b"
type input "#000000"
type textarea "make the bu"
type input "#000000"
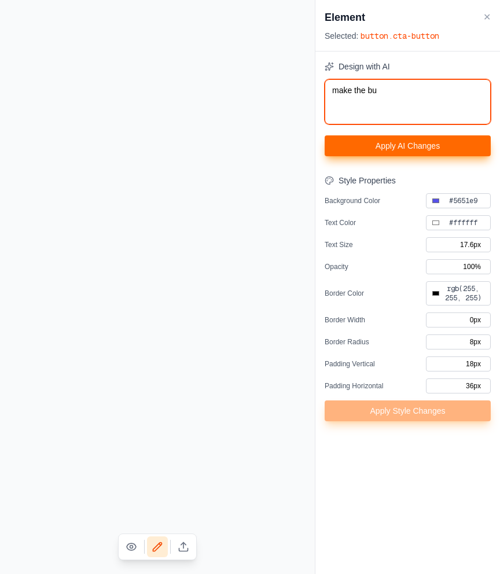
type textarea "make the but"
type input "#000000"
type textarea "make the butt"
type input "#000000"
type textarea "make the butto"
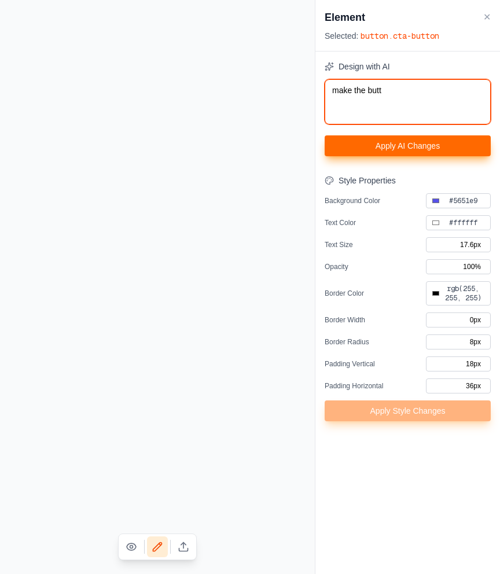
type input "#000000"
type textarea "make the button"
type input "#000000"
type textarea "make the button"
type input "#000000"
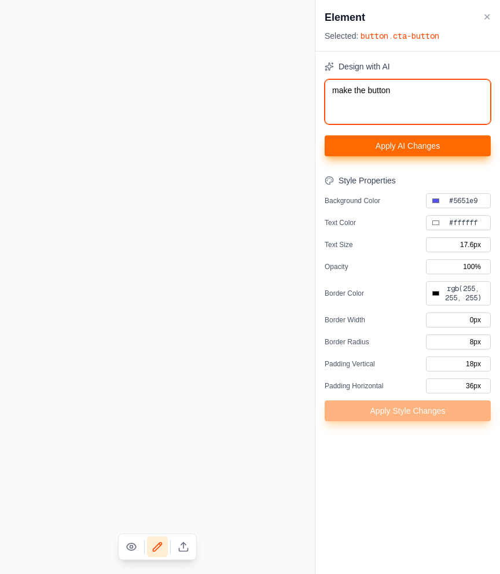
type textarea "make the button 2"
type input "#000000"
type textarea "make the button 2x"
type input "#000000"
type textarea "make the button 2x"
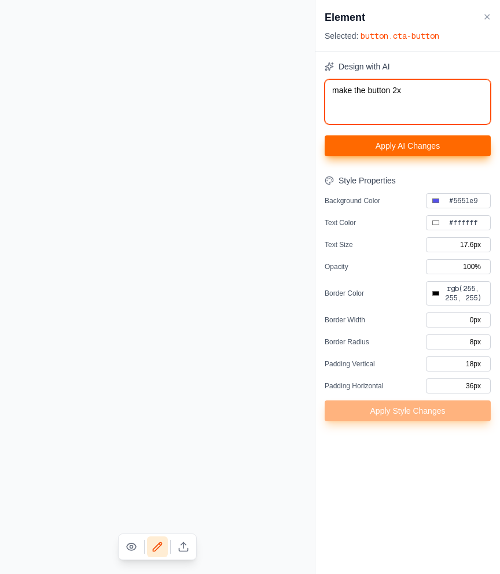
type input "#000000"
type textarea "make the button 2x b"
type input "#000000"
type textarea "make the button 2x bi"
type input "#000000"
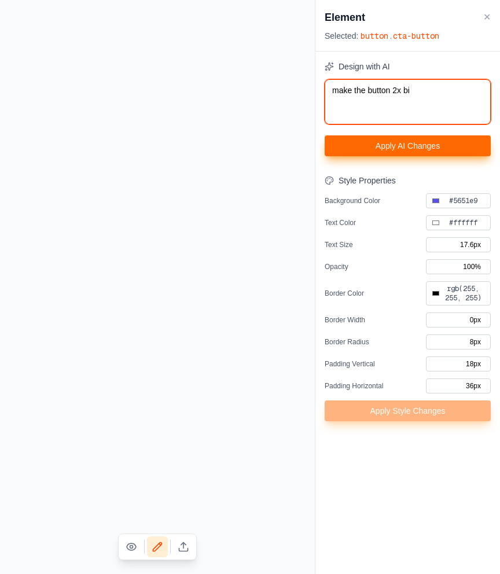
type textarea "make the button 2x big"
type input "#000000"
type textarea "make the button 2x bigg"
type input "#000000"
type textarea "make the button 2x bigge"
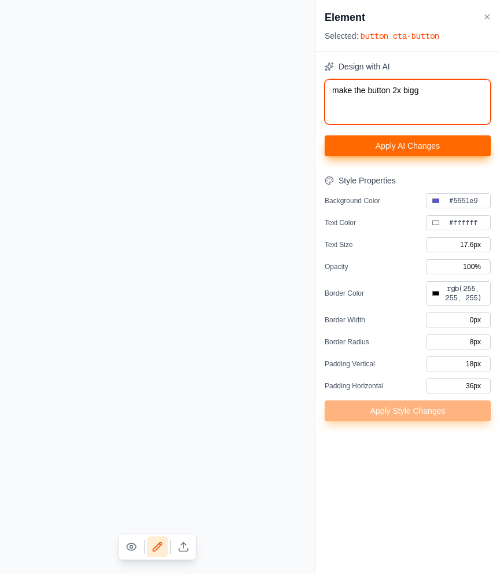
type input "#000000"
type textarea "make the button 2x bigger"
type input "#000000"
type textarea "make the button 2x bigger"
click at [429, 145] on button "Apply AI Changes" at bounding box center [408, 145] width 166 height 21
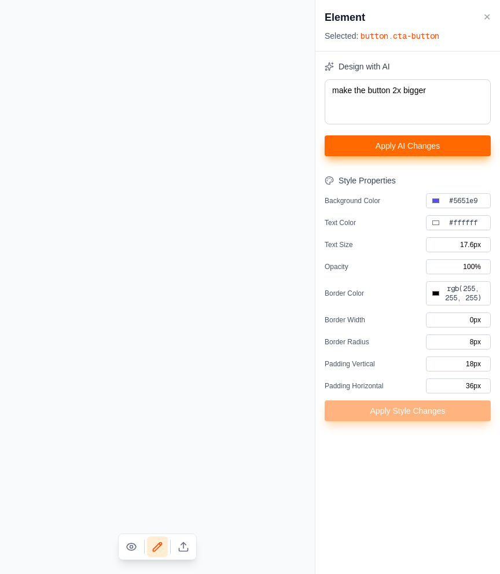
type input "#000000"
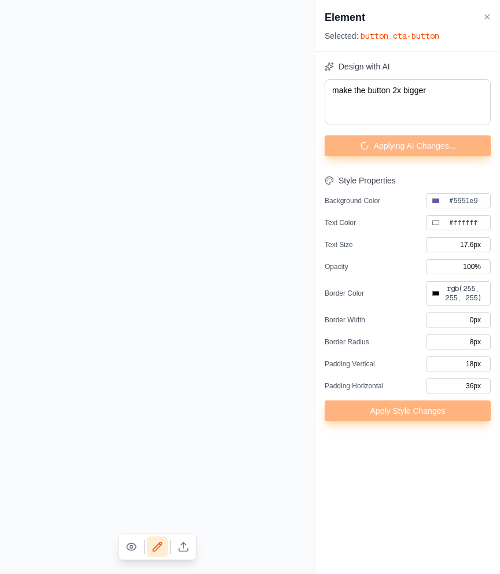
type input "#000000"
type input "#6366f1"
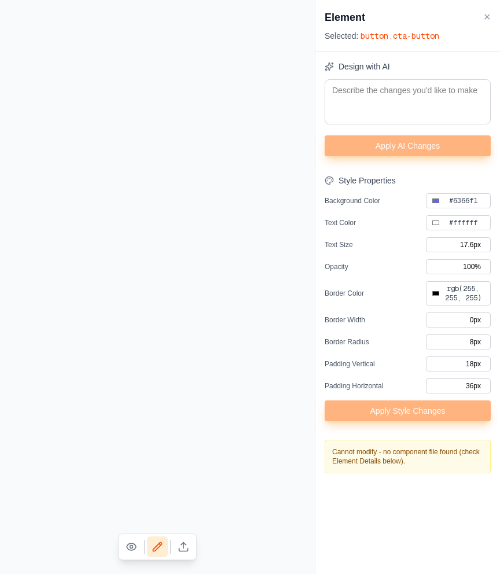
type input "#000000"
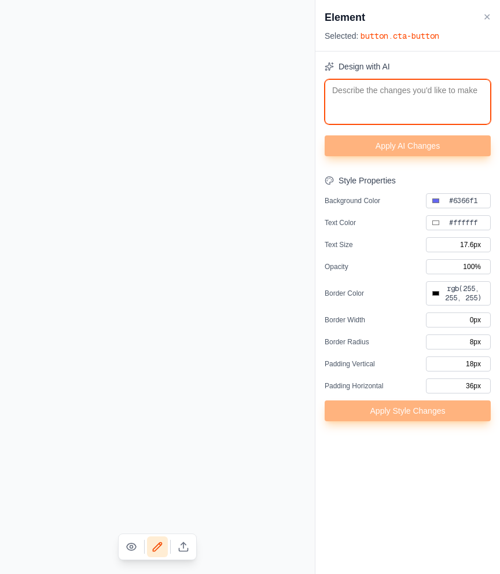
click at [351, 110] on textarea at bounding box center [408, 101] width 166 height 45
type textarea "m"
type input "#000000"
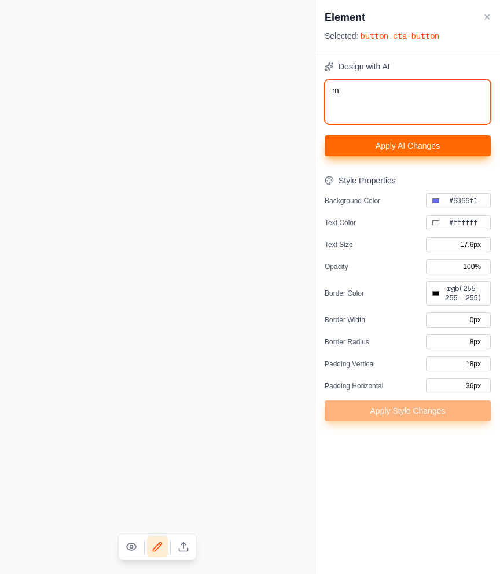
type textarea "ma"
type input "#000000"
type textarea "mak"
type input "#000000"
type textarea "make"
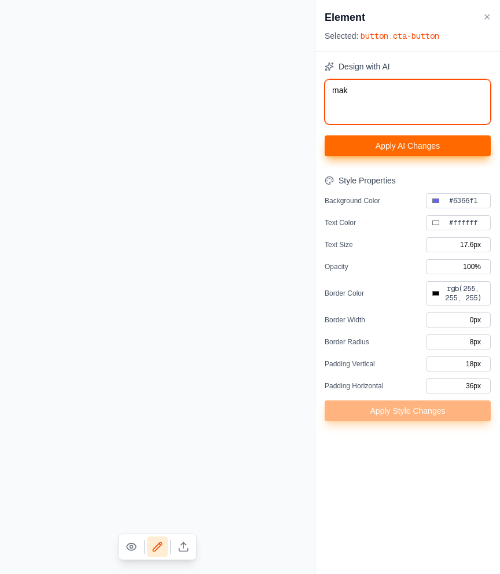
type input "#000000"
type textarea "make"
type input "#000000"
type textarea "make t"
type input "#000000"
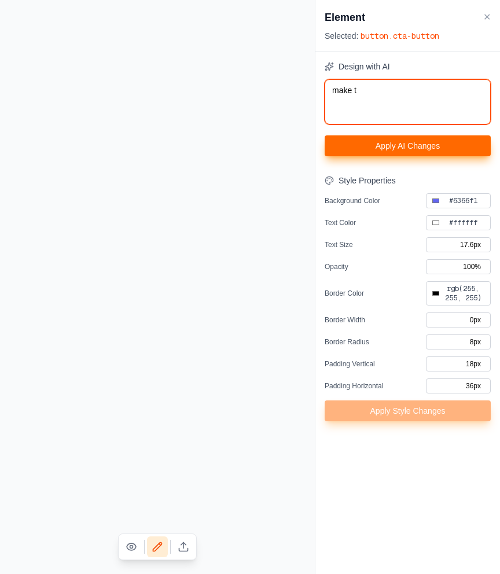
type textarea "make th"
type input "#000000"
type textarea "make the"
type input "#000000"
type textarea "make the"
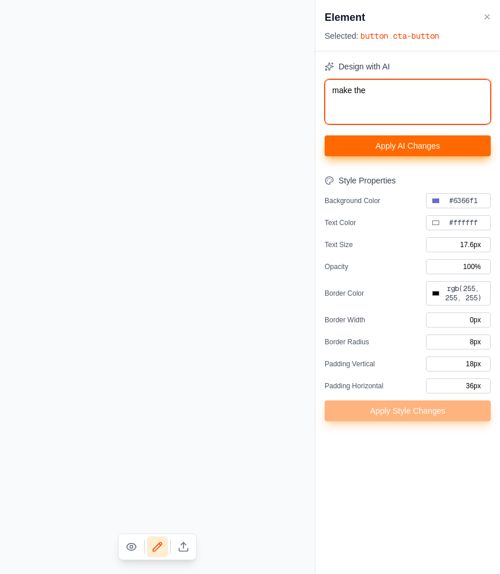
type input "#000000"
type textarea "make the b"
type input "#000000"
type textarea "make the bu"
type input "#000000"
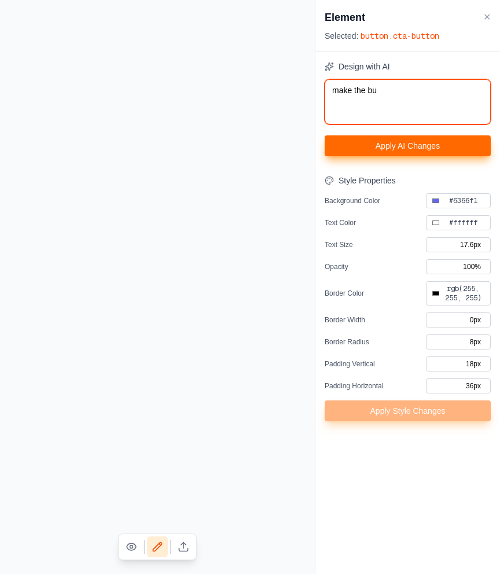
type textarea "make the but"
type input "#000000"
type textarea "make the butt"
type input "#000000"
type textarea "make the butto"
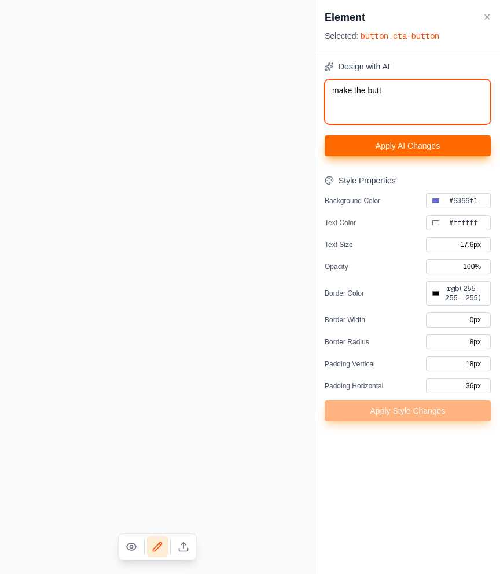
type input "#000000"
type textarea "make the button"
type input "#000000"
type textarea "make the button"
type input "#000000"
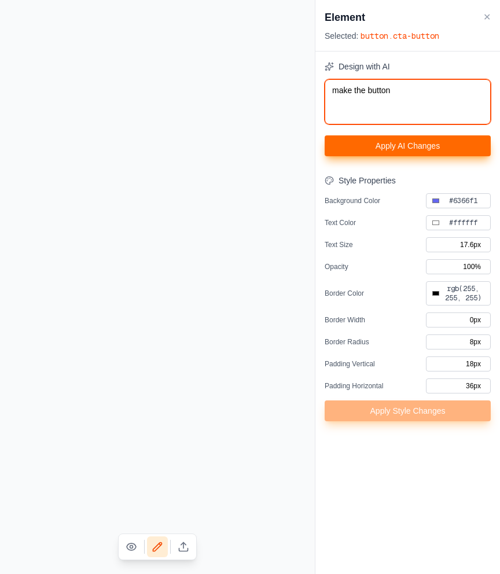
type textarea "make the button 2"
type input "#000000"
type textarea "make the button 2x"
type input "#000000"
type textarea "make the button 2x"
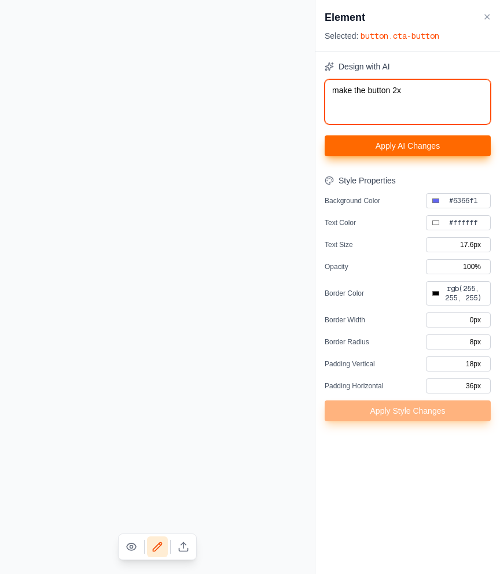
type input "#000000"
type textarea "make the button 2x b"
type input "#000000"
type textarea "make the button 2x bi"
type input "#000000"
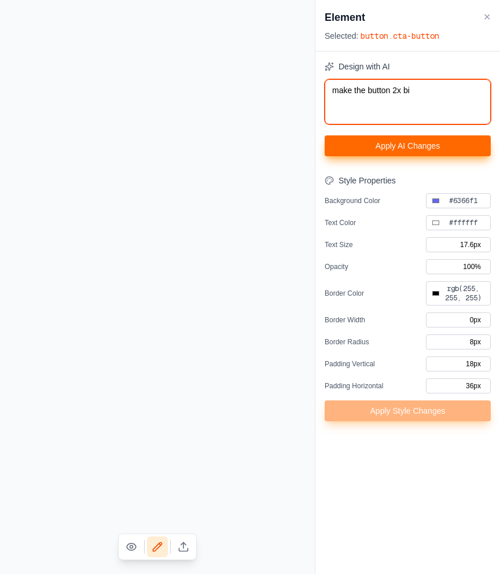
type textarea "make the button 2x big"
type input "#000000"
type textarea "make the button 2x bigg"
type input "#000000"
type textarea "make the button 2x bigge"
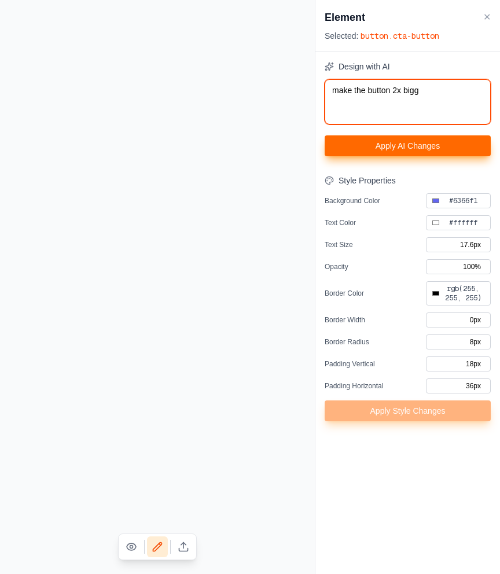
type input "#000000"
type textarea "make the button 2x bigger"
type input "#000000"
type textarea "make the button 2x bigger,"
type input "#000000"
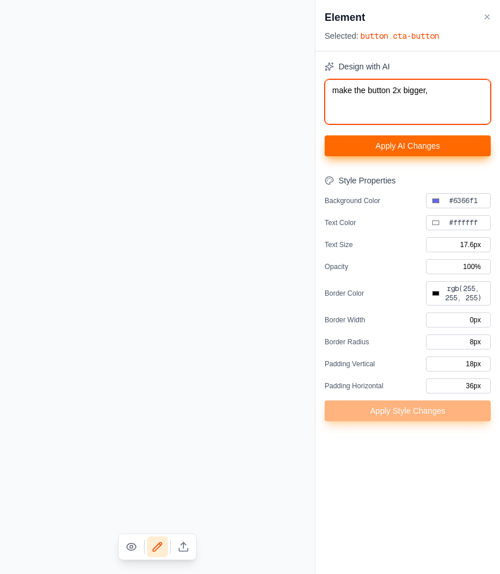
type textarea "make the button 2x bigger,"
type input "#000000"
type textarea "make the button 2x bigger, d"
type input "#000000"
type textarea "make the button 2x bigger, do"
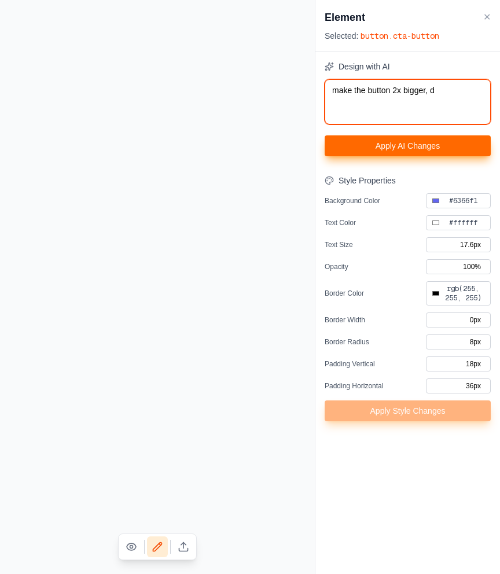
type input "#000000"
type textarea "make the button 2x bigger, don"
type input "#000000"
type textarea "make the button 2x bigger, don'"
type input "#000000"
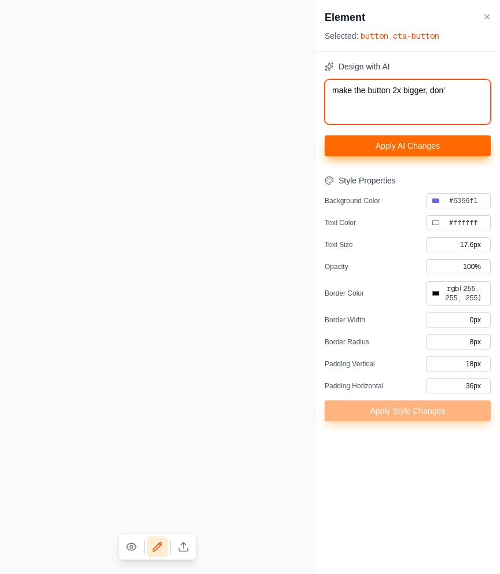
type textarea "make the button 2x bigger, don't"
type input "#000000"
type textarea "make the button 2x bigger, don't"
type input "#000000"
type textarea "make the button 2x bigger, don't u"
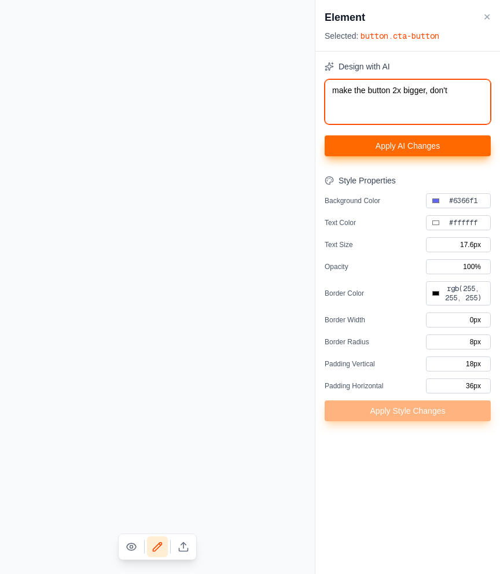
type input "#000000"
type textarea "make the button 2x bigger, don't us"
type input "#000000"
type textarea "make the button 2x bigger, don't use"
type input "#000000"
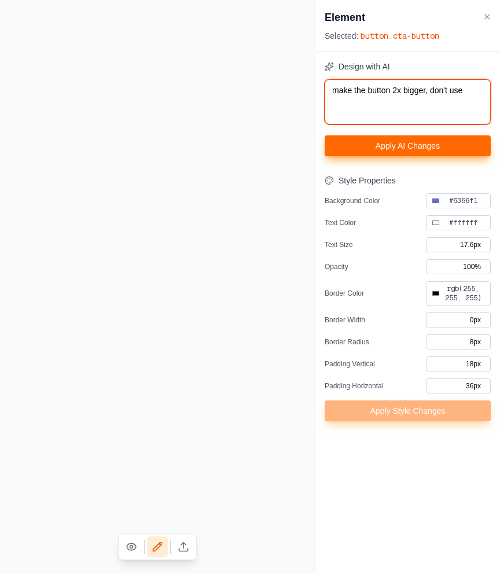
type textarea "make the button 2x bigger, don't use"
type input "#000000"
type textarea "make the button 2x bigger, don't use t"
type input "#000000"
type textarea "make the button 2x bigger, don't use th"
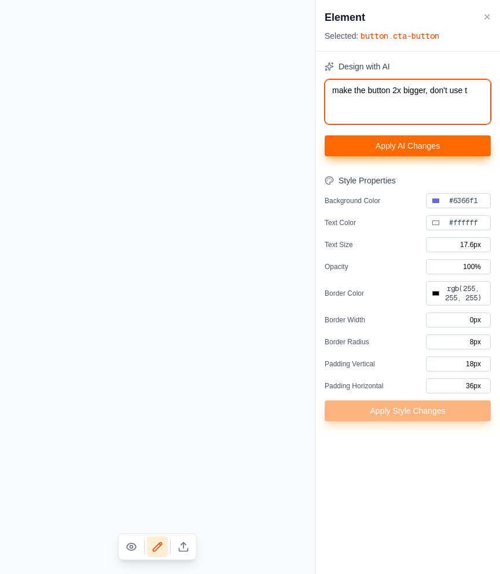
type input "#000000"
type textarea "make the button 2x bigger, don't use the"
type input "#000000"
type textarea "make the button 2x bigger, don't use the"
type input "#000000"
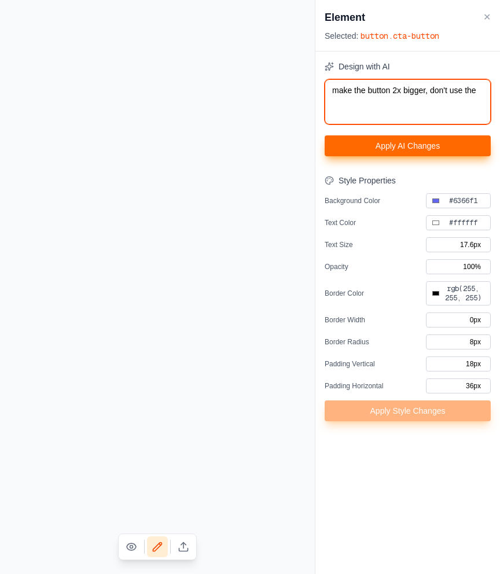
type textarea "make the button 2x bigger, don't use the s"
type input "#000000"
type textarea "make the button 2x bigger, don't use the sc"
type input "#000000"
type textarea "make the button 2x bigger, don't use the sca"
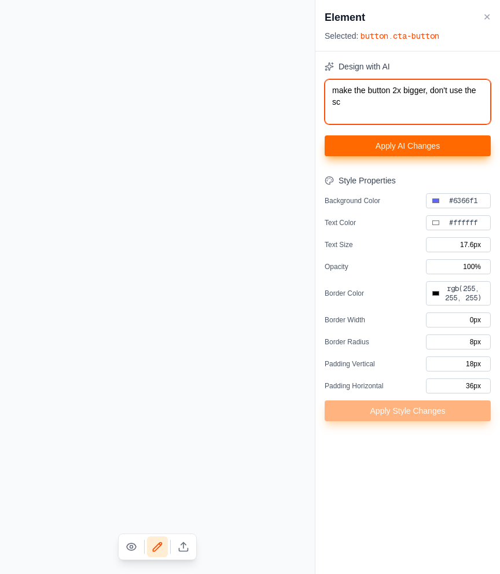
type input "#000000"
type textarea "make the button 2x bigger, don't use the scal"
type input "#000000"
type textarea "make the button 2x bigger, don't use the scale"
type input "#000000"
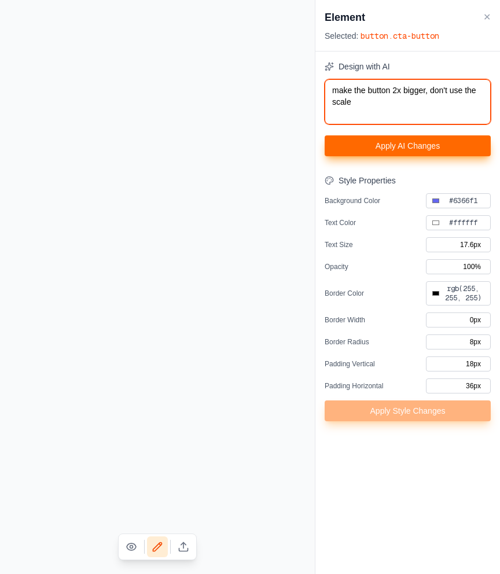
type textarea "make the button 2x bigger, don't use the scale"
type input "#000000"
type textarea "make the button 2x bigger, don't use the scale p"
type input "#000000"
type textarea "make the button 2x bigger, don't use the scale pr"
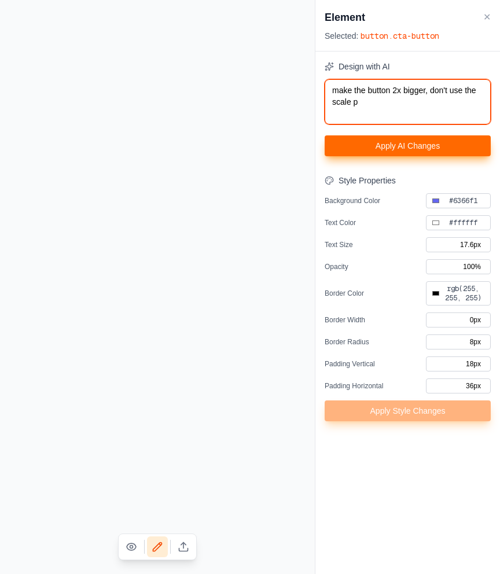
type input "#000000"
type textarea "make the button 2x bigger, don't use the scale pro"
type input "#000000"
type textarea "make the button 2x bigger, don't use the scale prop"
type input "#000000"
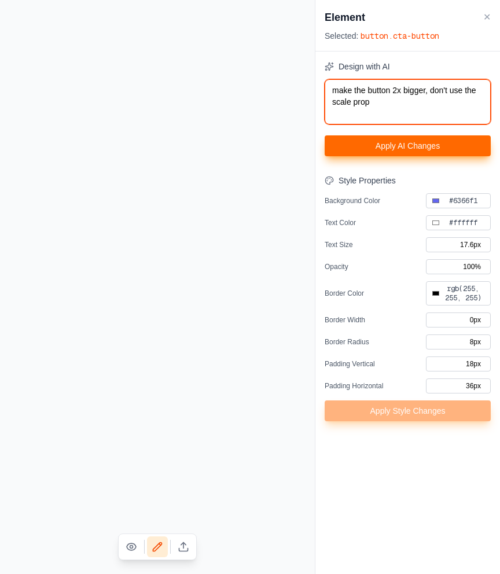
type textarea "make the button 2x bigger, don't use the scale prope"
type input "#000000"
type textarea "make the button 2x bigger, don't use the scale proper"
type input "#000000"
type textarea "make the button 2x bigger, don't use the scale propert"
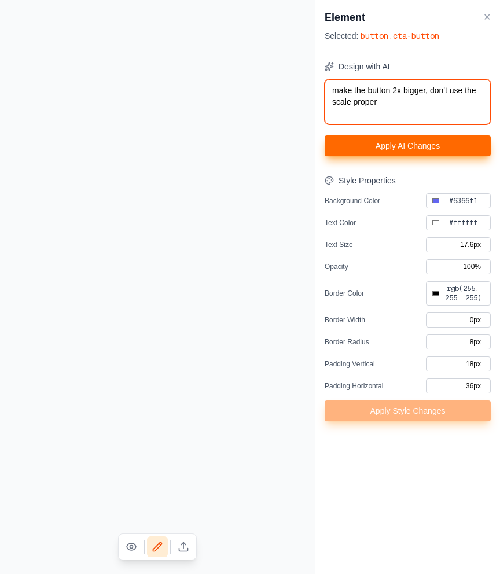
type input "#000000"
type textarea "make the button 2x bigger, don't use the scale property"
type input "#000000"
type textarea "make the button 2x bigger, don't use the scale property"
click at [409, 155] on button "Apply AI Changes" at bounding box center [408, 145] width 166 height 21
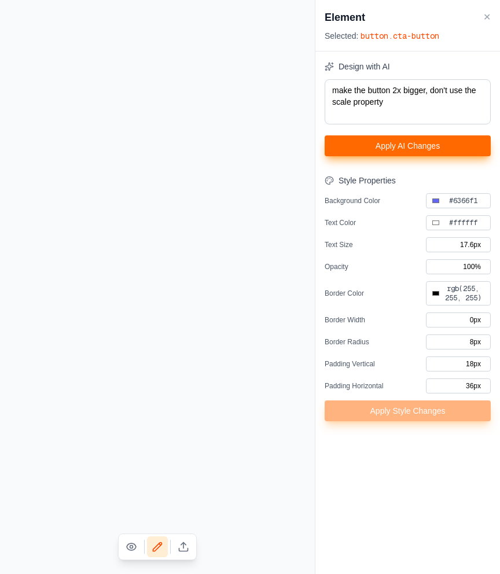
type input "#000000"
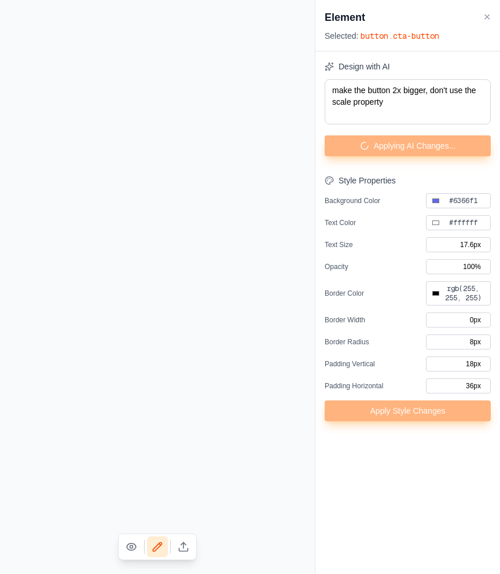
type input "#000000"
click at [489, 22] on button "✕" at bounding box center [487, 17] width 8 height 14
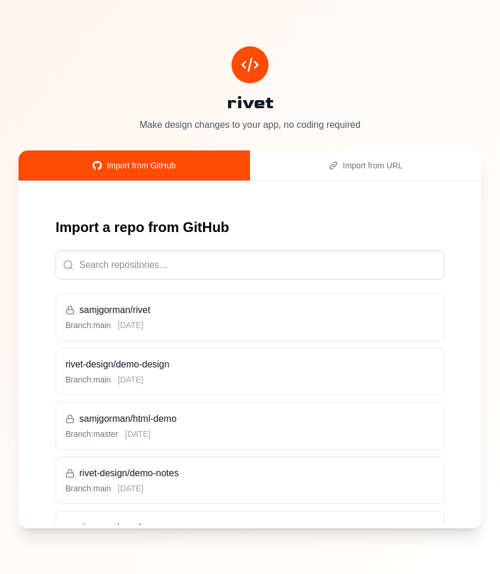
click at [221, 358] on h3 "rivet-design/demo-design" at bounding box center [249, 365] width 369 height 14
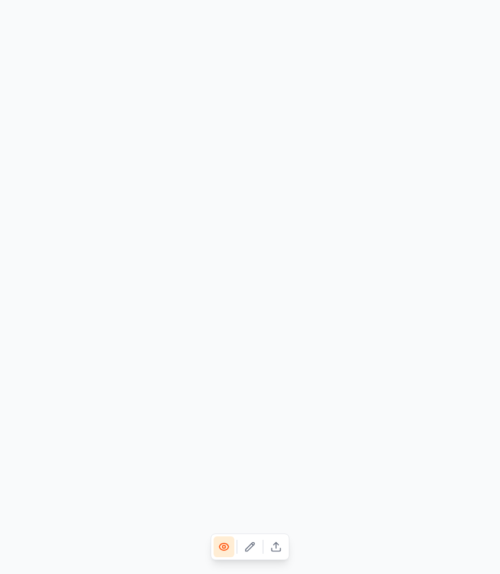
click at [248, 549] on icon at bounding box center [250, 547] width 12 height 12
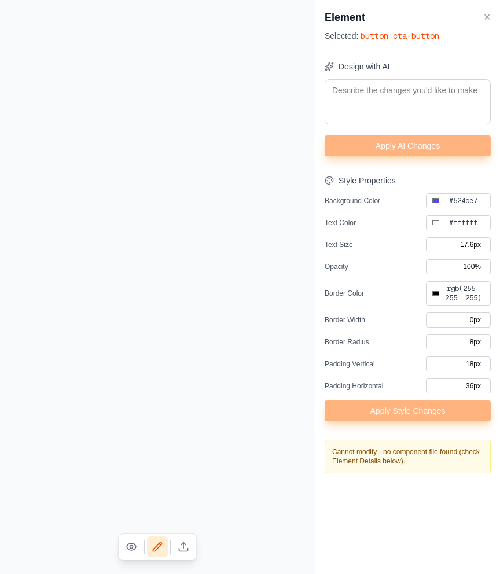
type input "#000000"
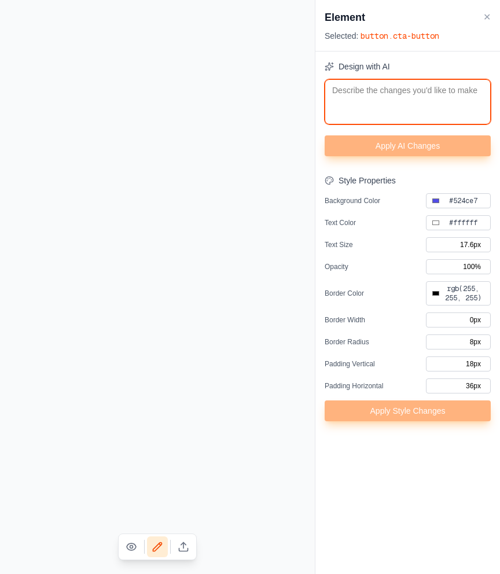
click at [380, 81] on textarea at bounding box center [408, 101] width 166 height 45
type textarea "m"
type input "#000000"
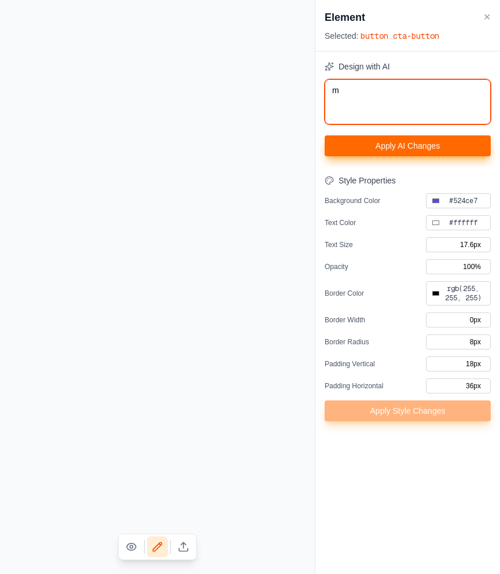
type textarea "ma"
type input "#000000"
type textarea "mak"
type input "#000000"
type textarea "make"
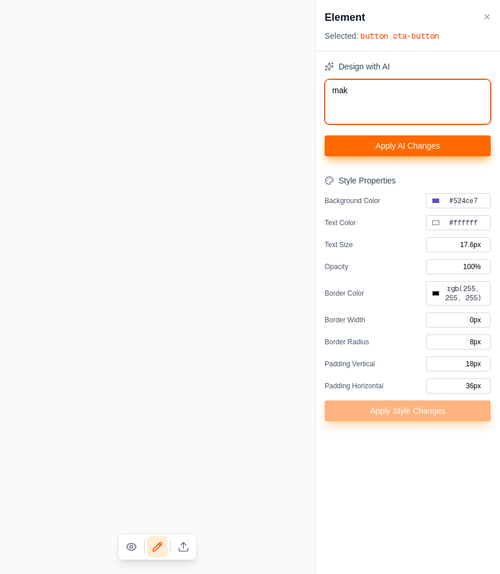
type input "#000000"
type textarea "make"
type input "#000000"
type textarea "make t"
type input "#000000"
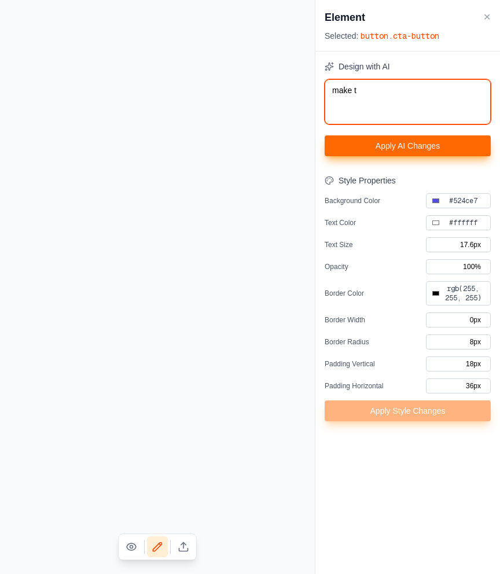
type textarea "make th"
type input "#000000"
type textarea "make the"
type input "#000000"
type textarea "make the"
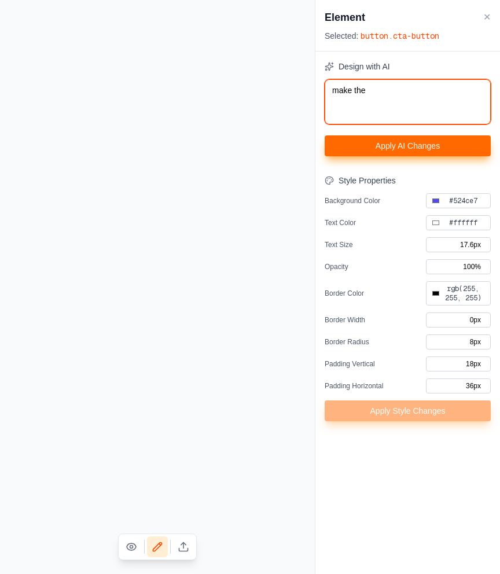
type input "#000000"
type textarea "make the b"
type input "#000000"
type textarea "make the bu"
type input "#000000"
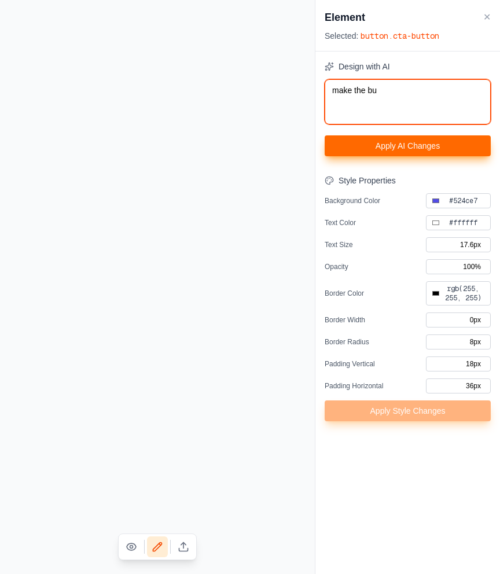
type textarea "make the but"
type input "#000000"
type textarea "make the butt"
type input "#000000"
type textarea "make the butto"
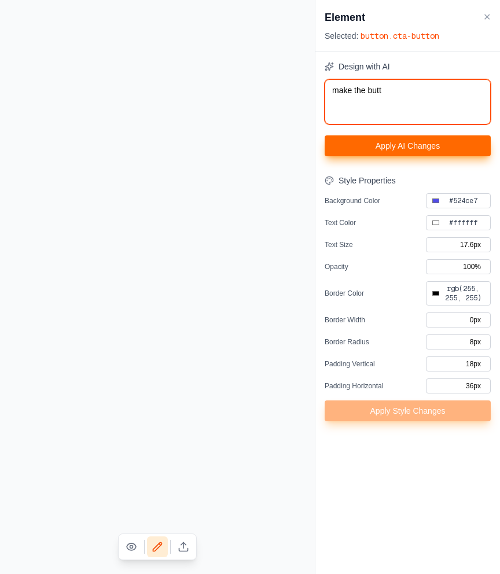
type input "#000000"
type textarea "make the button"
type input "#000000"
type textarea "make the button"
type input "#000000"
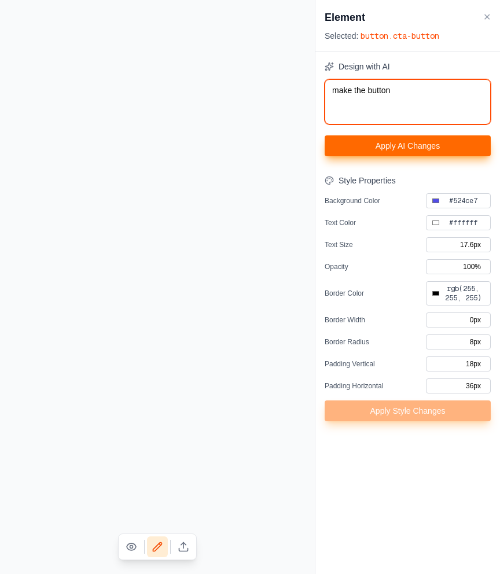
type textarea "make the button 2"
type input "#000000"
type textarea "make the button 2x"
type input "#000000"
type textarea "make the button 2x"
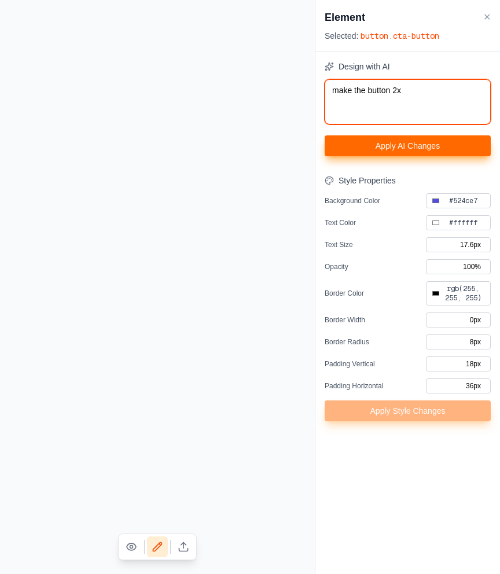
type input "#000000"
type textarea "make the button 2x b"
type input "#000000"
type textarea "make the button 2x bi"
type input "#000000"
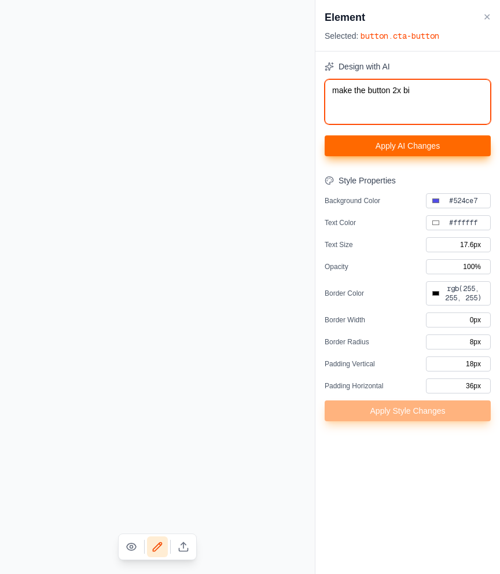
type textarea "make the button 2x big"
type input "#000000"
type textarea "make the button 2x bigg"
type input "#000000"
type textarea "make the button 2x bigge"
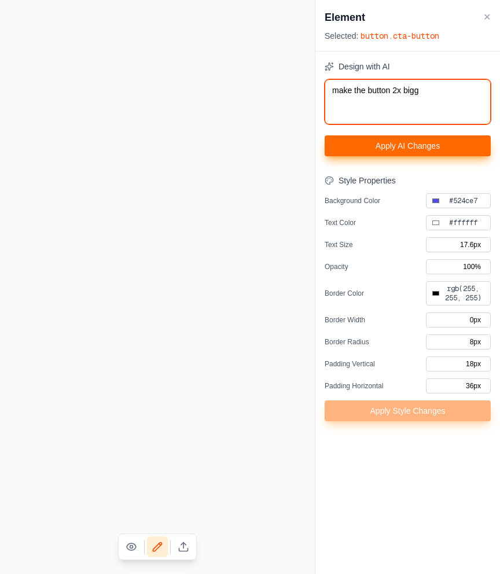
type input "#000000"
type textarea "make the button 2x bigger"
type input "#000000"
type textarea "make the button 2x bigger"
click at [411, 144] on button "Apply AI Changes" at bounding box center [408, 145] width 166 height 21
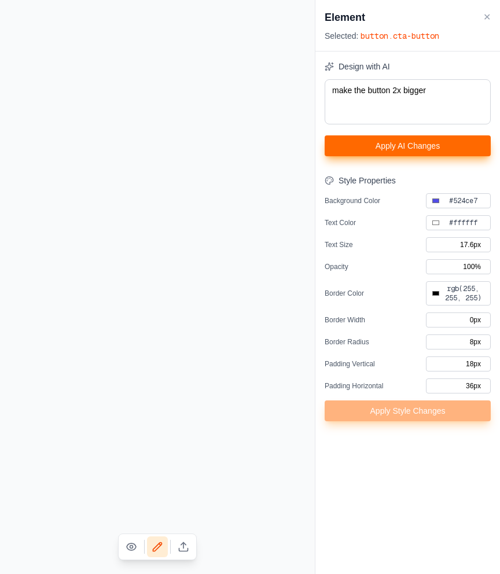
type input "#000000"
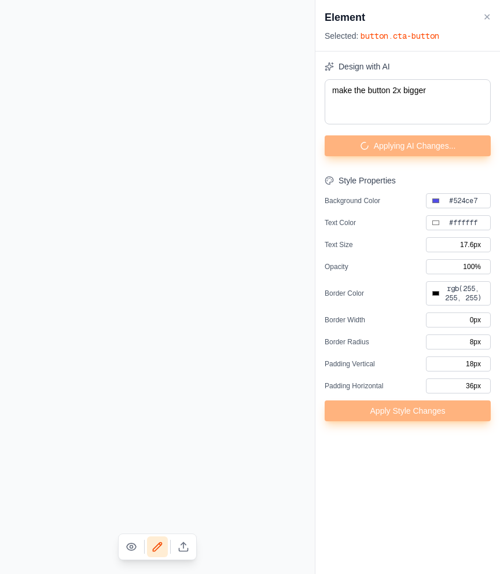
type input "#000000"
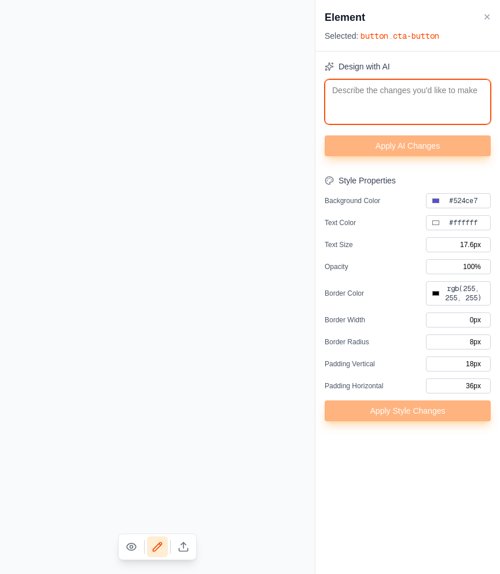
click at [383, 112] on textarea at bounding box center [408, 101] width 166 height 45
type input "#514ae6"
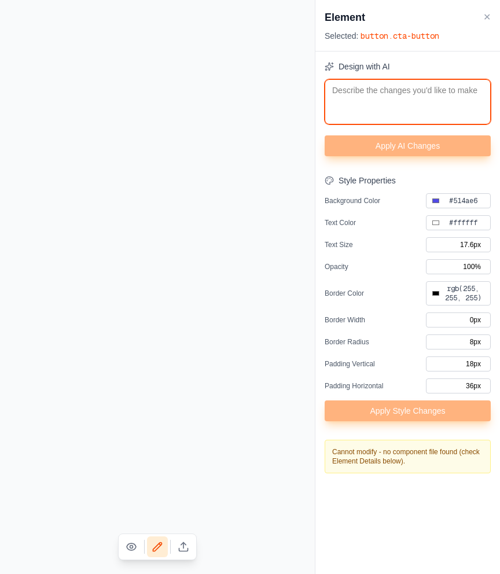
type input "#000000"
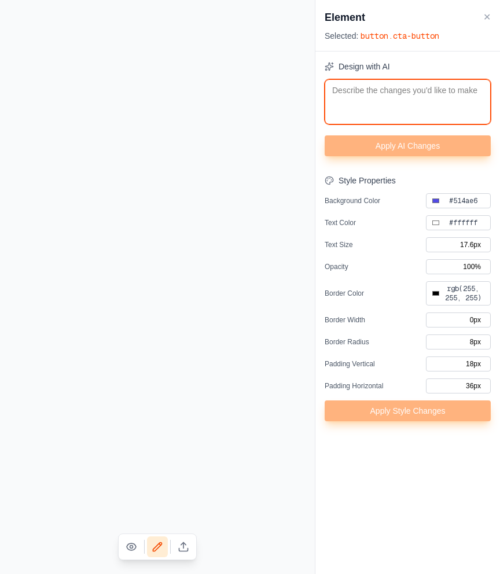
type textarea "m"
type input "#000000"
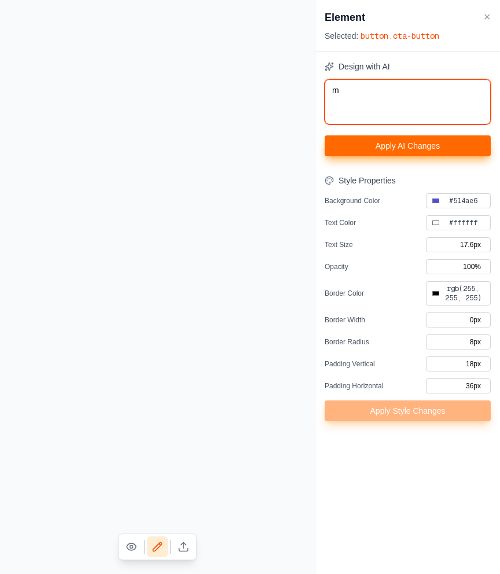
type textarea "ma"
type input "#000000"
type textarea "mak"
type input "#000000"
type textarea "make"
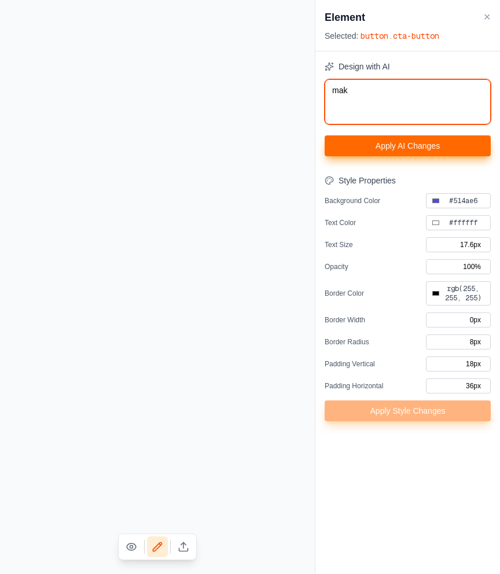
type input "#000000"
type textarea "make"
type input "#000000"
type textarea "make t"
type input "#000000"
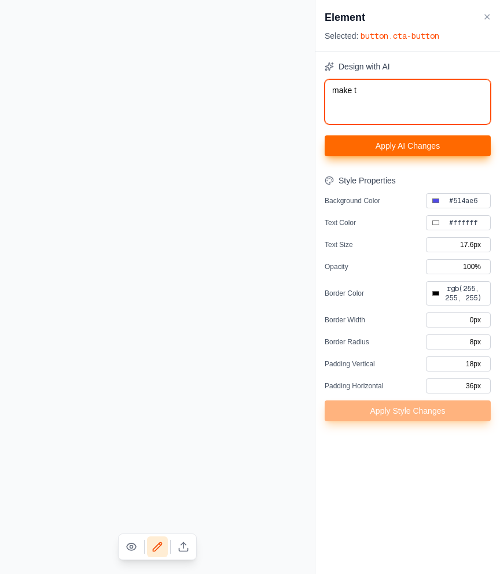
type textarea "make th"
type input "#000000"
type textarea "make the"
type input "#000000"
type textarea "make the"
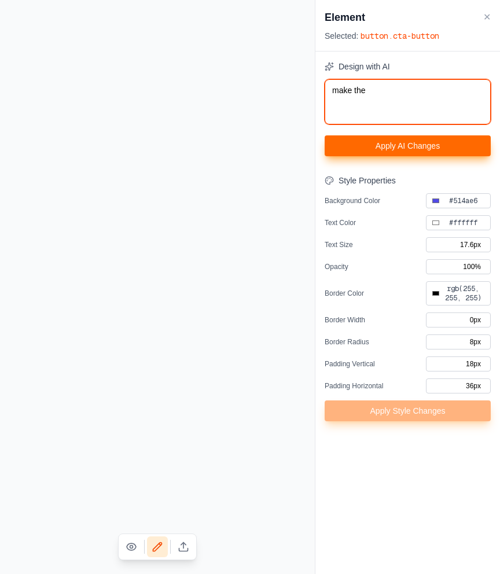
type input "#000000"
type textarea "make the b"
type input "#000000"
type textarea "make the bu"
type input "#000000"
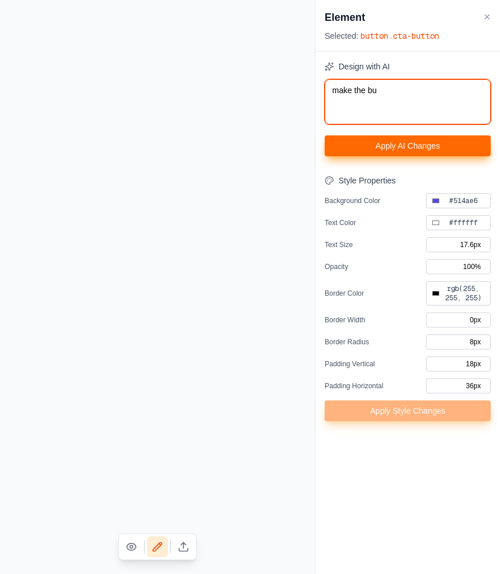
type textarea "make the but"
type input "#000000"
type textarea "make the butt"
type input "#000000"
type textarea "make the butto"
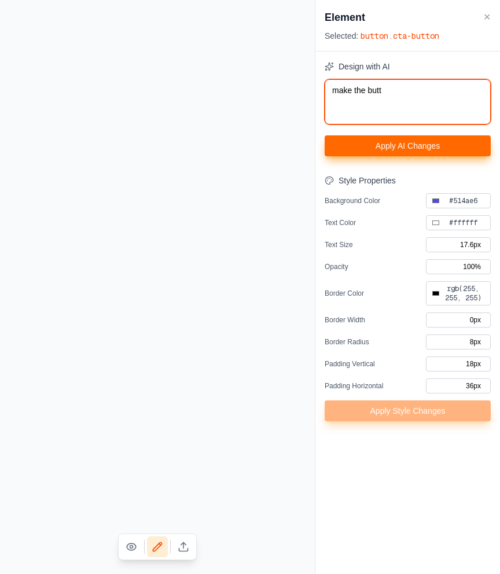
type input "#000000"
type textarea "make the button"
type input "#000000"
type textarea "make the button"
type input "#000000"
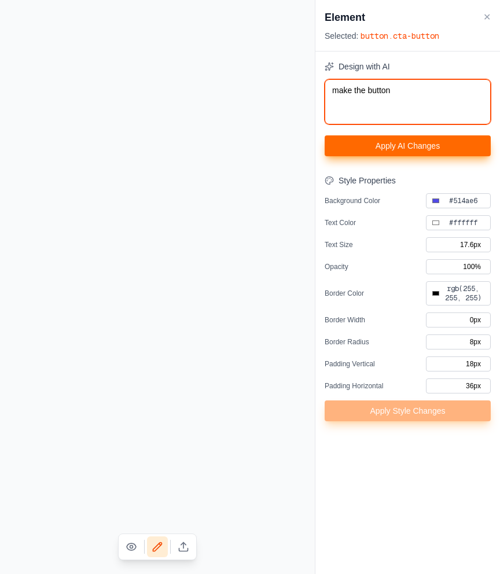
type textarea "make the button 2"
type input "#000000"
type textarea "make the button 2x"
type input "#000000"
type textarea "make the button 2x"
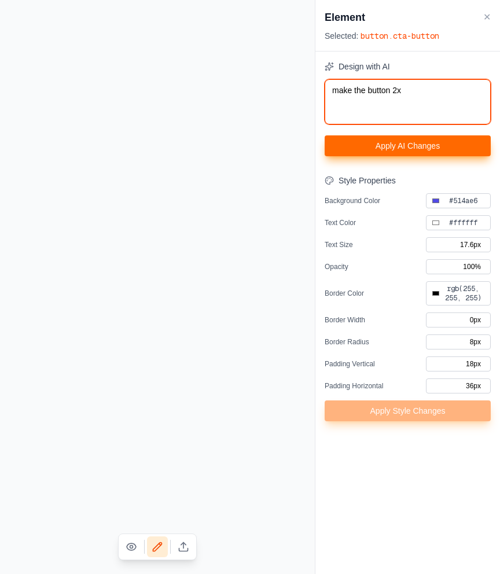
type input "#000000"
type textarea "make the button 2x b"
type input "#000000"
type textarea "make the button 2x bu"
type input "#000000"
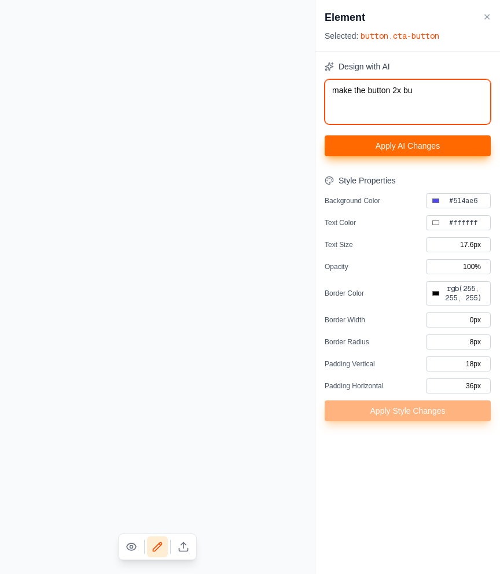
type textarea "make the button 2x b"
type input "#000000"
type textarea "make the button 2x bi"
type input "#000000"
type textarea "make the button 2x big"
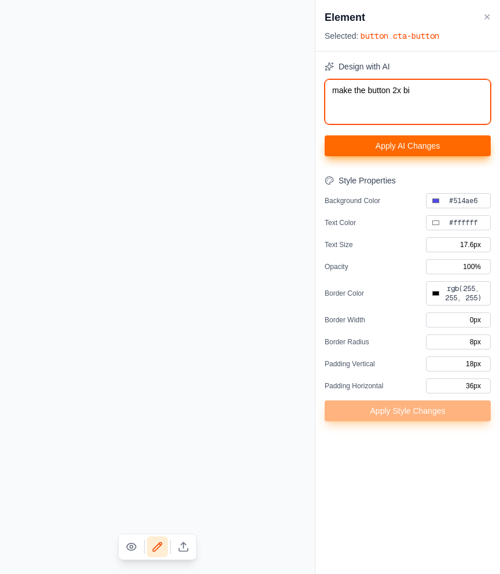
type input "#000000"
type textarea "make the button 2x bigg"
type input "#000000"
type textarea "make the button 2x bigge"
type input "#000000"
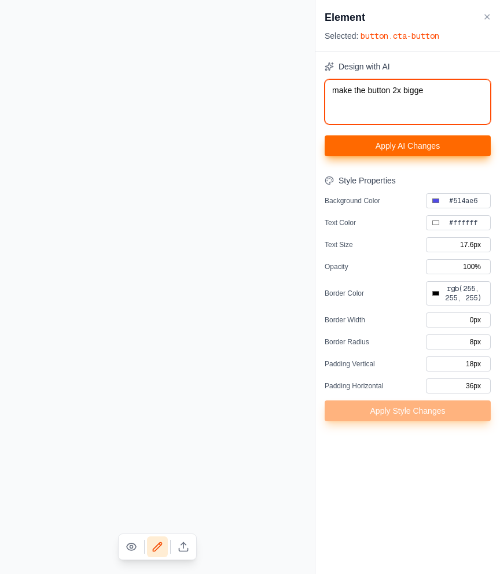
type textarea "make the button 2x bigger"
type input "#000000"
type textarea "make the button 2x bigger."
type input "#000000"
type textarea "make the button 2x bigger."
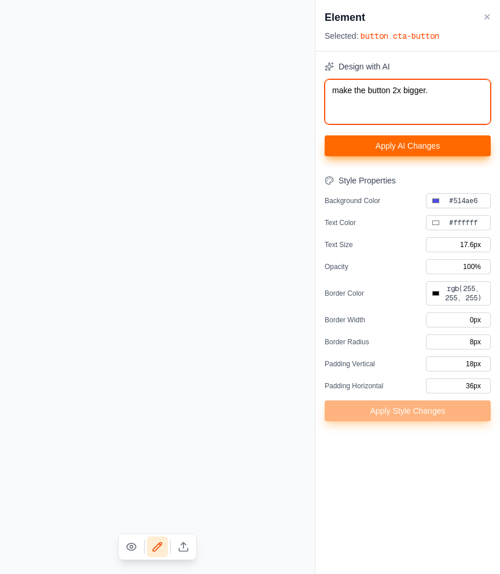
type input "#000000"
type textarea "make the button 2x bigger. m"
type input "#000000"
type textarea "make the button 2x bigger. ma"
type input "#000000"
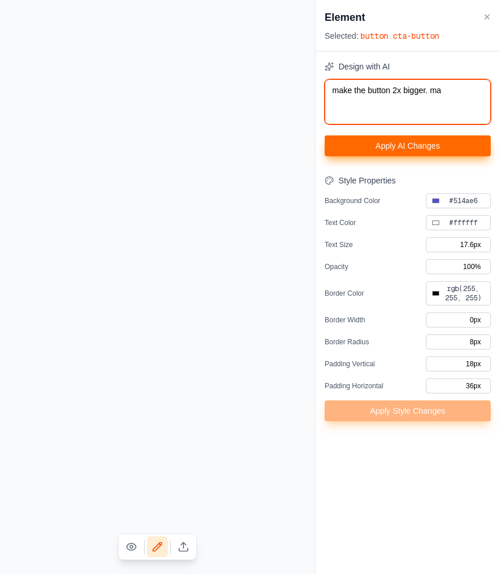
type textarea "make the button 2x bigger. mak"
type input "#000000"
type textarea "make the button 2x bigger. make"
type input "#000000"
type textarea "make the button 2x bigger. make"
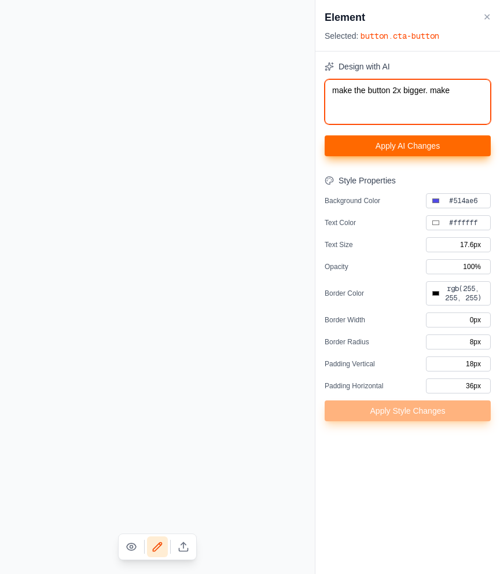
type input "#000000"
type textarea "make the button 2x bigger. make s"
type input "#000000"
type textarea "make the button 2x bigger. make su"
type input "#000000"
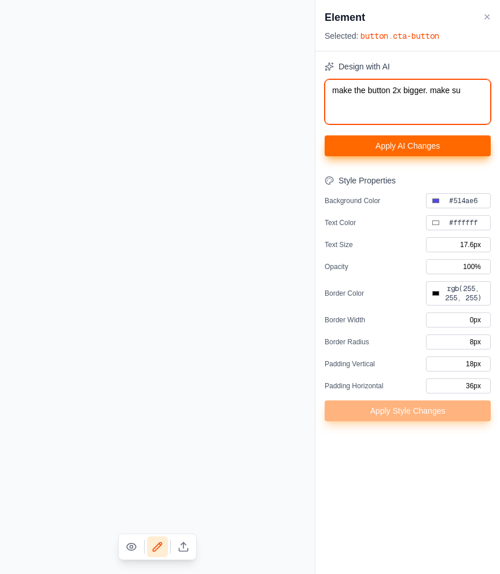
type textarea "make the button 2x bigger. make sur"
type input "#000000"
type textarea "make the button 2x bigger. make sure"
type input "#000000"
type textarea "make the button 2x bigger. make sure"
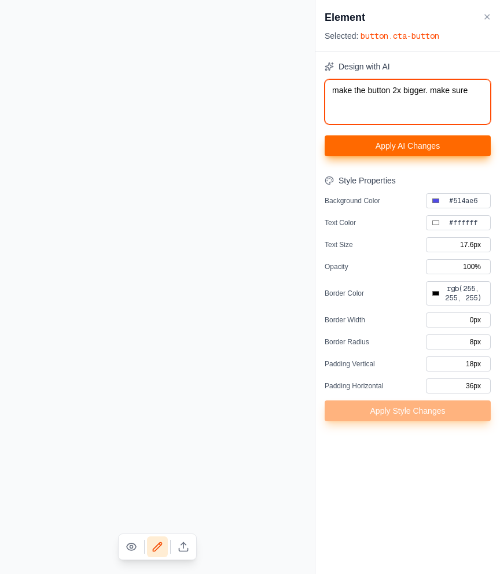
type input "#000000"
type textarea "make the button 2x bigger. make sure t"
type input "#000000"
type textarea "make the button 2x bigger. make sure th"
type input "#000000"
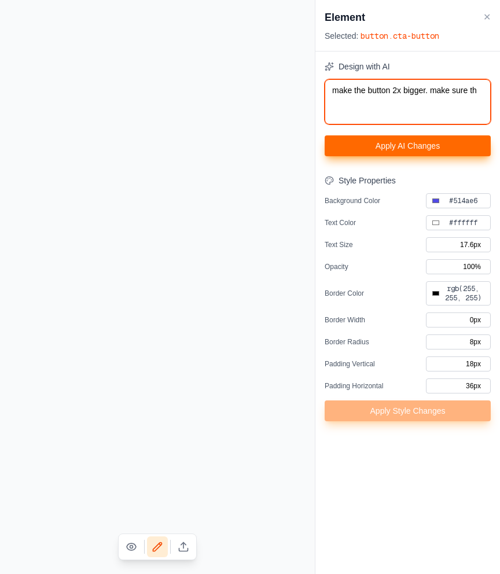
type textarea "make the button 2x bigger. make sure thi"
type input "#000000"
type textarea "make the button 2x bigger. make sure this"
type input "#000000"
type textarea "make the button 2x bigger. make sure this"
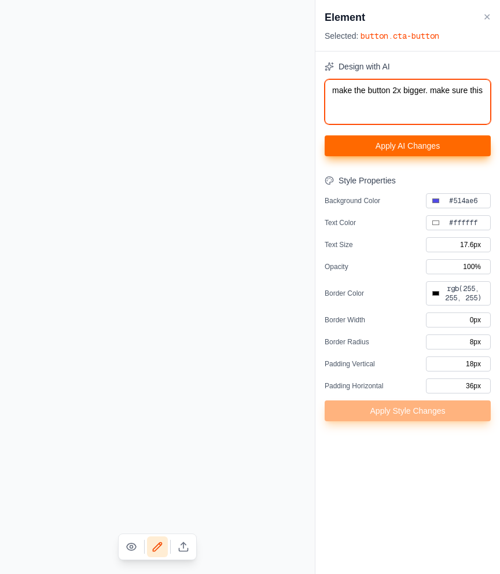
type input "#000000"
type textarea "make the button 2x bigger. make sure this o"
type input "#000000"
type textarea "make the button 2x bigger. make sure this ov"
type input "#000000"
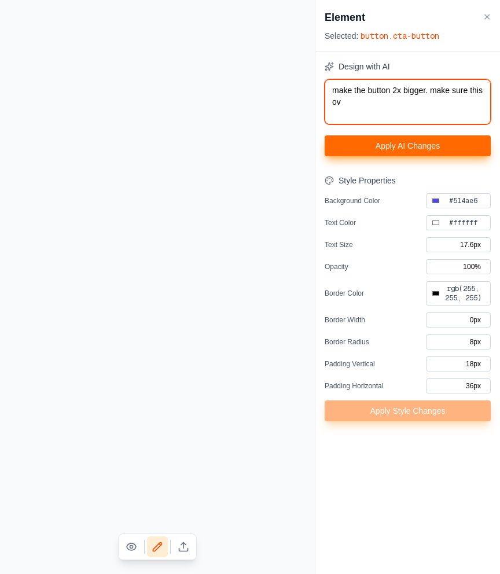
type textarea "make the button 2x bigger. make sure this ove"
type input "#000000"
type textarea "make the button 2x bigger. make sure this over"
type input "#000000"
type textarea "make the button 2x bigger. make sure this overr"
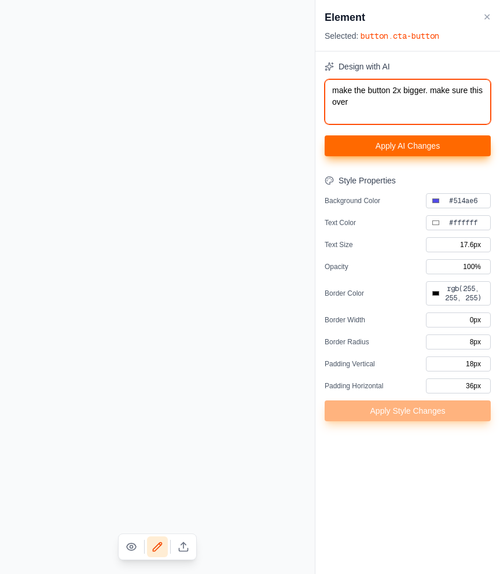
type input "#000000"
type textarea "make the button 2x bigger. make sure this overri"
type input "#000000"
type textarea "make the button 2x bigger. make sure this overrid"
type input "#000000"
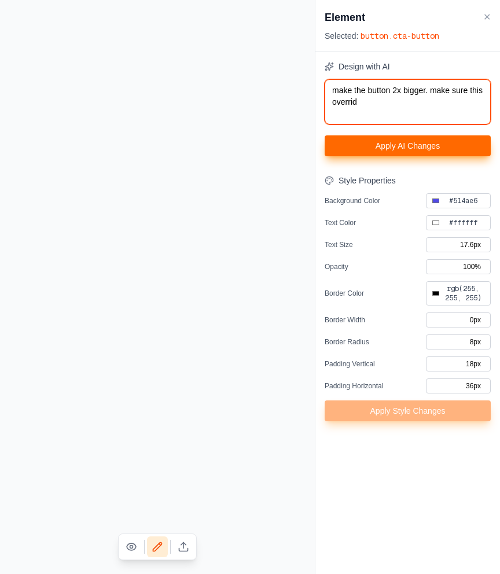
type textarea "make the button 2x bigger. make sure this override"
type input "#000000"
type textarea "make the button 2x bigger. make sure this overrides"
type input "#000000"
type textarea "make the button 2x bigger. make sure this overrides"
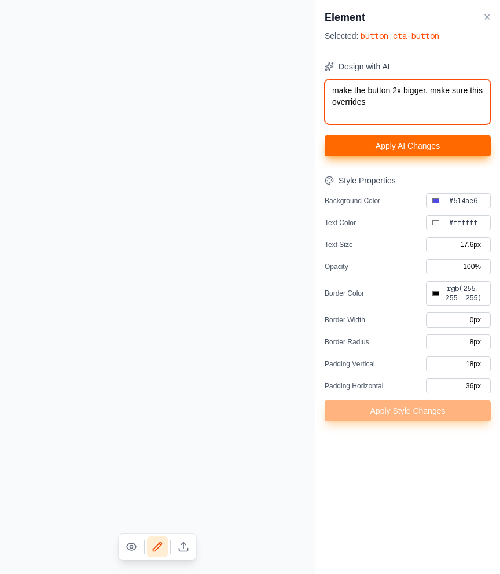
type input "#000000"
type textarea "make the button 2x bigger. make sure this overrides a"
type input "#000000"
type textarea "make the button 2x bigger. make sure this overrides an"
type input "#000000"
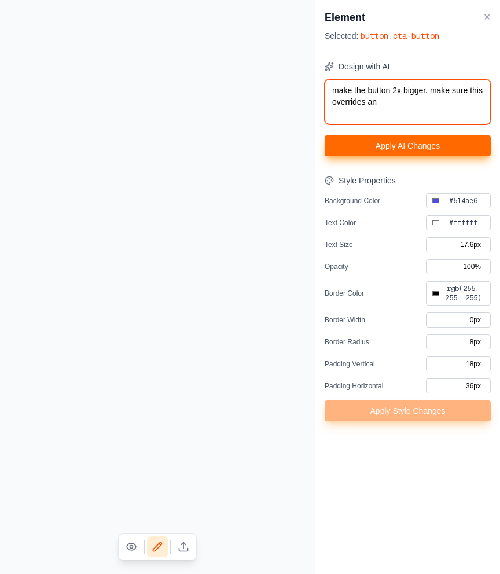
type textarea "make the button 2x bigger. make sure this overrides any"
type input "#000000"
type textarea "make the button 2x bigger. make sure this overrides any"
type input "#000000"
type textarea "make the button 2x bigger. make sure this overrides any e"
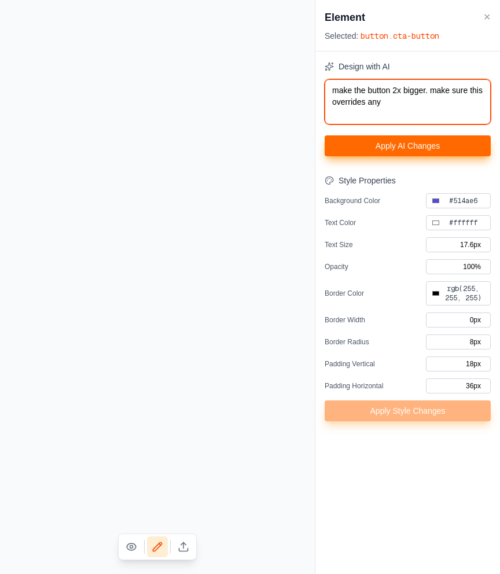
type input "#000000"
type textarea "make the button 2x bigger. make sure this overrides any ex"
type input "#000000"
type textarea "make the button 2x bigger. make sure this overrides any exi"
type input "#000000"
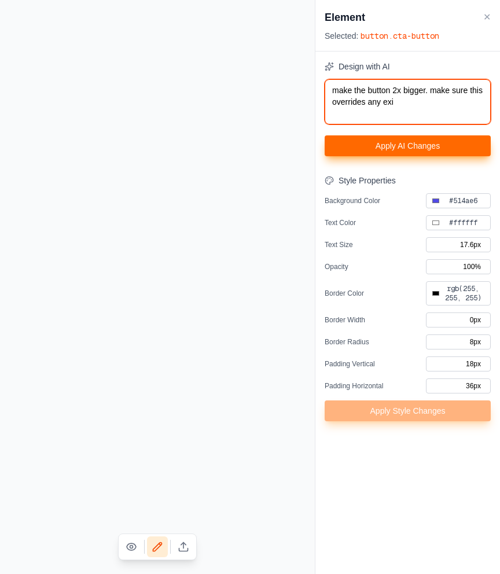
type textarea "make the button 2x bigger. make sure this overrides any exis"
type input "#000000"
type textarea "make the button 2x bigger. make sure this overrides any exist"
type input "#000000"
type textarea "make the button 2x bigger. make sure this overrides any existi"
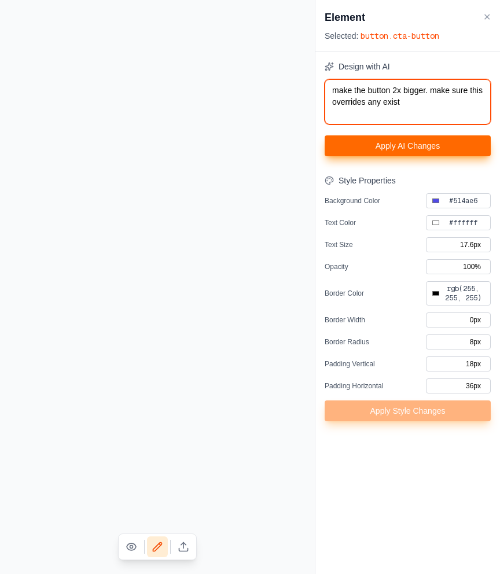
type input "#000000"
type textarea "make the button 2x bigger. make sure this overrides any existin"
type input "#000000"
type textarea "make the button 2x bigger. make sure this overrides any existing"
type input "#000000"
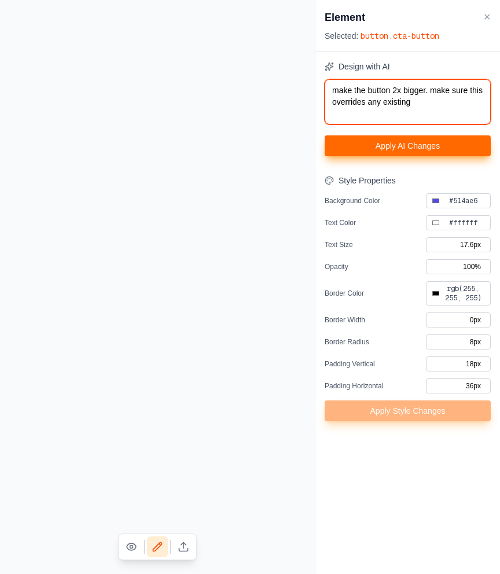
type textarea "make the button 2x bigger. make sure this overrides any existing"
type input "#000000"
type textarea "make the button 2x bigger. make sure this overrides any existing s"
type input "#000000"
type textarea "make the button 2x bigger. make sure this overrides any existing st"
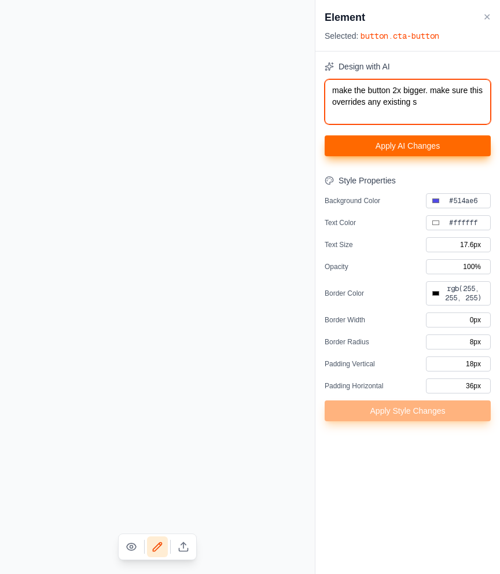
type input "#000000"
type textarea "make the button 2x bigger. make sure this overrides any existing sty"
type input "#000000"
type textarea "make the button 2x bigger. make sure this overrides any existing styl"
type input "#000000"
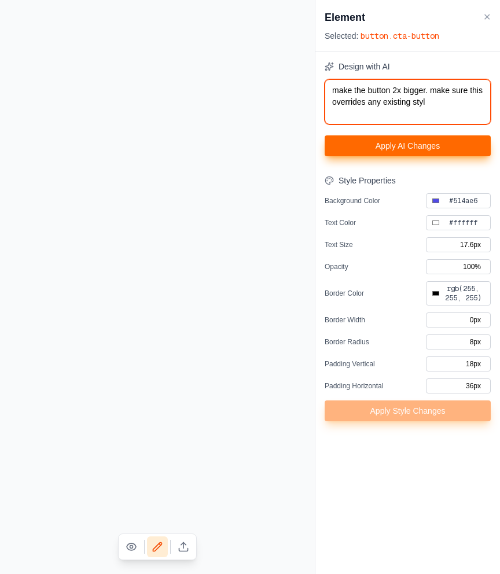
type textarea "make the button 2x bigger. make sure this overrides any existing style"
click at [411, 151] on button "Apply AI Changes" at bounding box center [408, 145] width 166 height 21
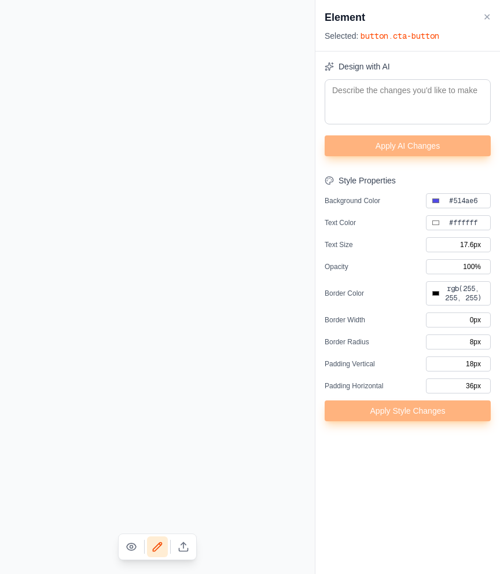
click at [189, 545] on icon at bounding box center [184, 547] width 12 height 12
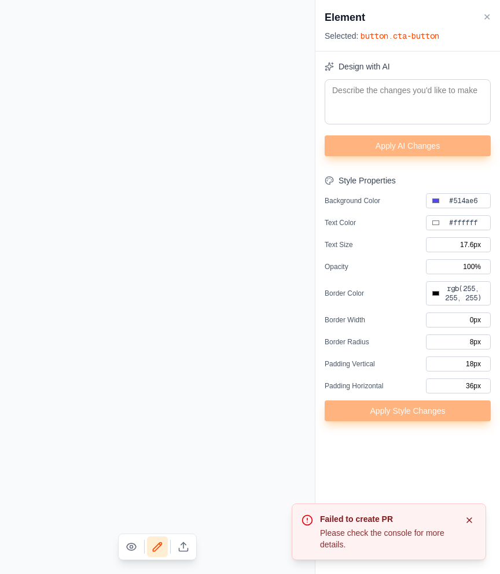
click at [421, 492] on ol "Failed to create PR Please check the console for more details." at bounding box center [389, 532] width 222 height 85
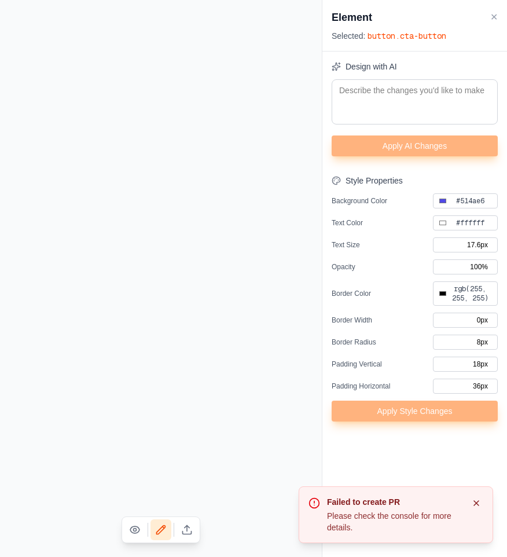
click at [476, 503] on icon "Notifications (F8)" at bounding box center [476, 503] width 5 height 5
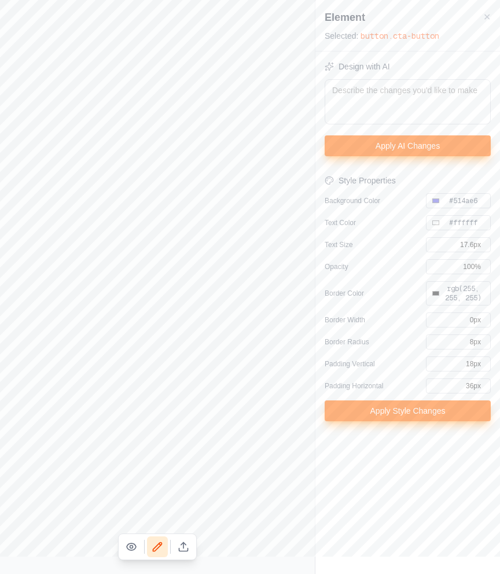
click at [190, 546] on button at bounding box center [183, 547] width 21 height 21
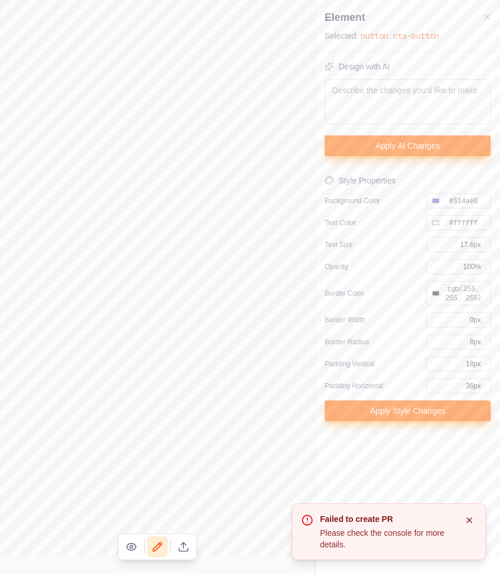
click at [473, 521] on icon "Notifications (F8)" at bounding box center [469, 520] width 9 height 9
